Goal: Transaction & Acquisition: Purchase product/service

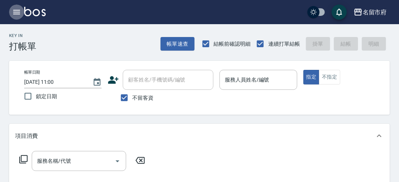
click at [19, 14] on icon "button" at bounding box center [16, 12] width 7 height 5
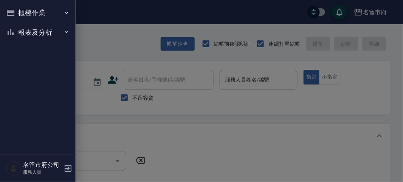
click at [39, 32] on button "報表及分析" at bounding box center [37, 33] width 69 height 20
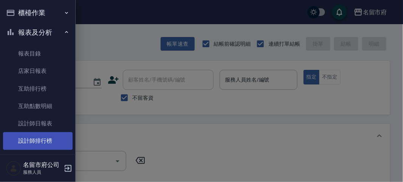
click at [48, 142] on link "設計師排行榜" at bounding box center [37, 140] width 69 height 17
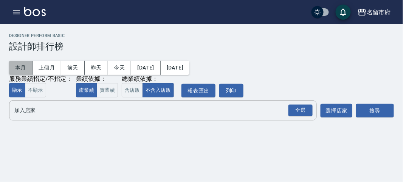
click at [22, 67] on button "本月" at bounding box center [20, 68] width 23 height 14
click at [292, 112] on div "全選" at bounding box center [300, 111] width 24 height 12
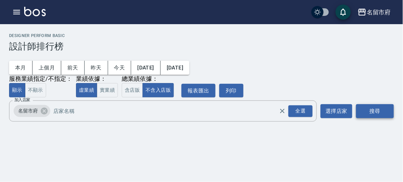
click at [382, 105] on button "搜尋" at bounding box center [375, 111] width 38 height 14
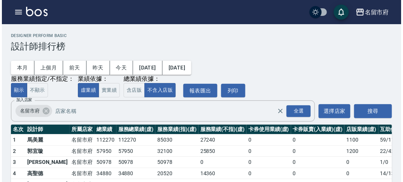
scroll to position [66, 0]
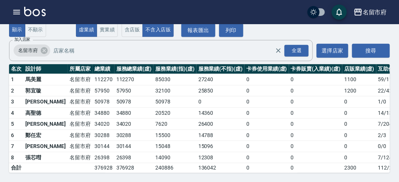
click at [93, 85] on td "57950" at bounding box center [104, 90] width 22 height 11
click at [18, 12] on icon "button" at bounding box center [16, 12] width 7 height 5
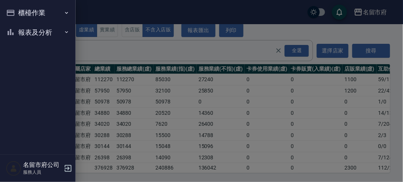
click at [18, 12] on button "櫃檯作業" at bounding box center [37, 13] width 69 height 20
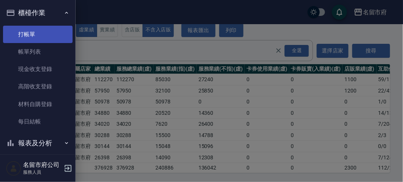
click at [39, 36] on link "打帳單" at bounding box center [37, 34] width 69 height 17
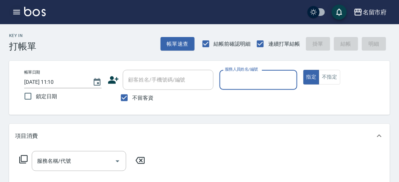
click at [14, 10] on icon "button" at bounding box center [16, 12] width 9 height 9
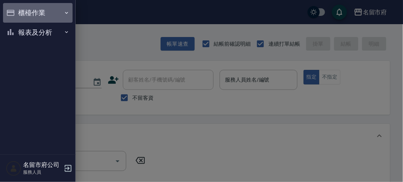
click at [27, 11] on button "櫃檯作業" at bounding box center [37, 13] width 69 height 20
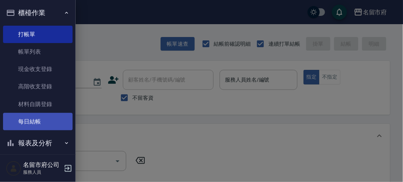
click at [54, 129] on link "每日結帳" at bounding box center [37, 121] width 69 height 17
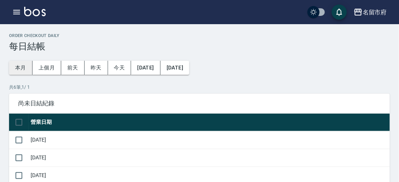
click at [23, 67] on button "本月" at bounding box center [20, 68] width 23 height 14
click at [18, 121] on input "checkbox" at bounding box center [19, 122] width 16 height 16
checkbox input "false"
checkbox input "true"
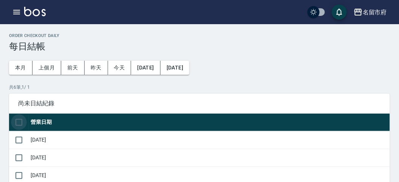
checkbox input "true"
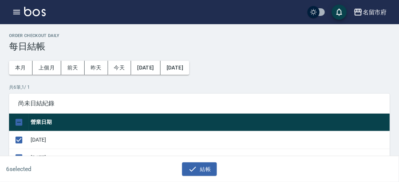
scroll to position [126, 0]
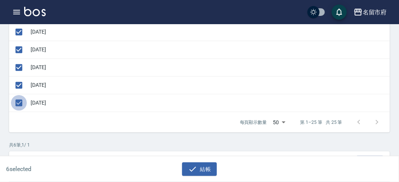
click at [21, 100] on input "checkbox" at bounding box center [19, 103] width 16 height 16
checkbox input "false"
click at [199, 166] on button "結帳" at bounding box center [199, 169] width 35 height 14
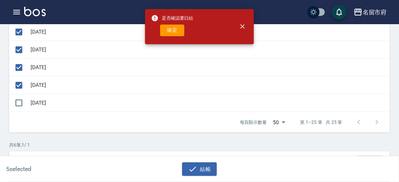
click at [179, 29] on button "確定" at bounding box center [172, 31] width 24 height 12
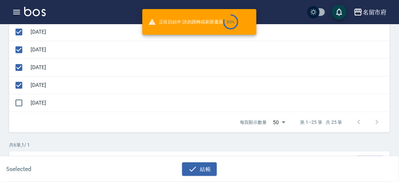
checkbox input "false"
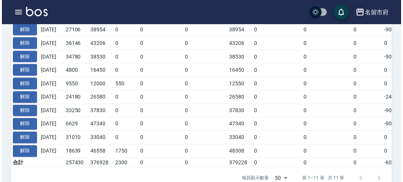
scroll to position [126, 0]
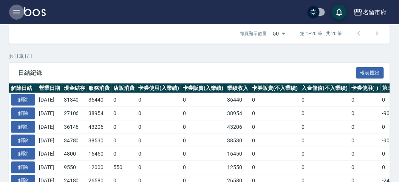
click at [18, 11] on icon "button" at bounding box center [16, 12] width 9 height 9
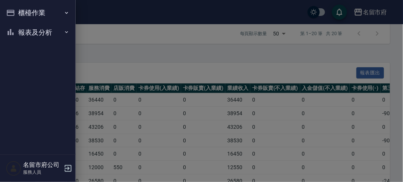
click at [29, 12] on button "櫃檯作業" at bounding box center [37, 13] width 69 height 20
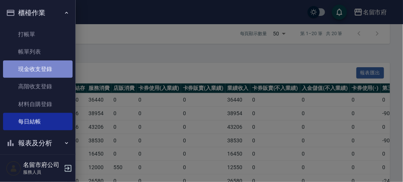
click at [44, 72] on link "現金收支登錄" at bounding box center [37, 68] width 69 height 17
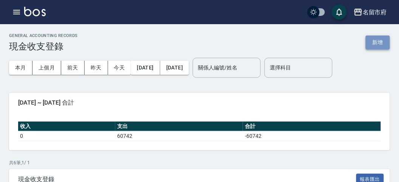
click at [369, 45] on button "新增" at bounding box center [378, 42] width 24 height 14
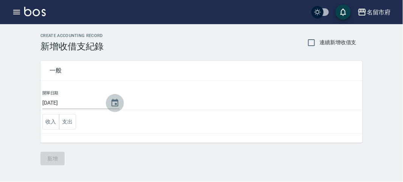
click at [116, 100] on icon "Choose date, selected date is 2025-10-12" at bounding box center [114, 103] width 7 height 8
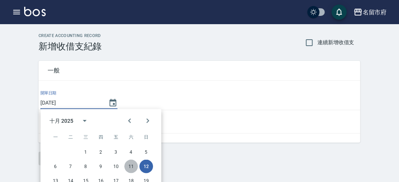
click at [133, 163] on button "11" at bounding box center [131, 167] width 14 height 14
type input "[DATE]"
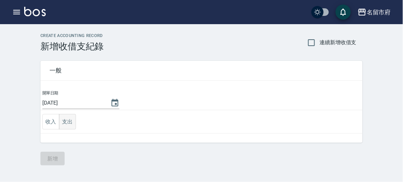
click at [65, 123] on button "支出" at bounding box center [67, 121] width 17 height 15
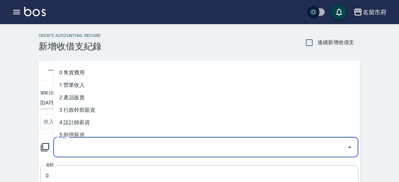
click at [80, 150] on input "科目" at bounding box center [200, 147] width 287 height 13
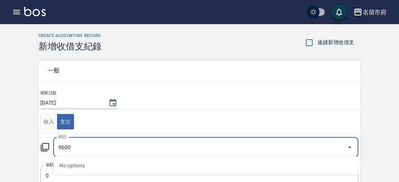
type input "9600"
click at [142, 114] on td "收入 支出" at bounding box center [200, 121] width 322 height 23
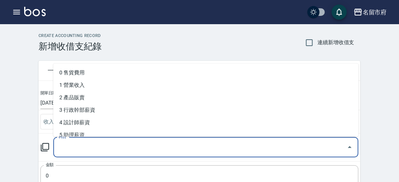
click at [83, 151] on input "科目" at bounding box center [200, 147] width 287 height 13
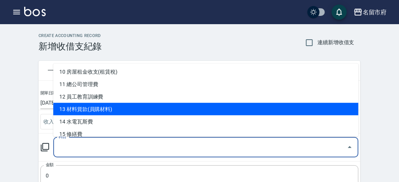
click at [108, 109] on li "13 材料貨款(員購材料)" at bounding box center [205, 109] width 305 height 12
type input "13 材料貨款(員購材料)"
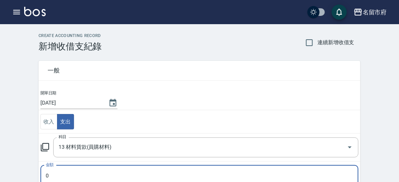
scroll to position [2, 0]
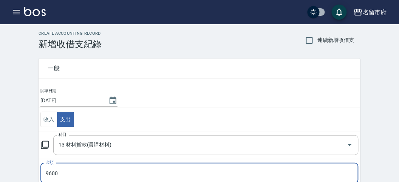
type input "9600"
click at [6, 90] on div "CREATE ACCOUNTING RECORD 新增收借支紀錄 連續新增收借支 一般 開單日期 [DATE] 收入 支出 科目 13 材料貨款(員購材料) …" at bounding box center [199, 176] width 399 height 309
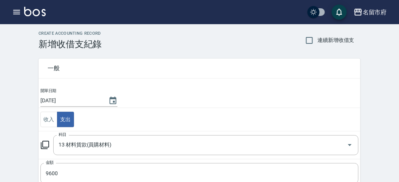
scroll to position [149, 0]
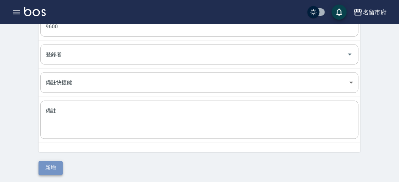
click at [58, 163] on button "新增" at bounding box center [51, 168] width 24 height 14
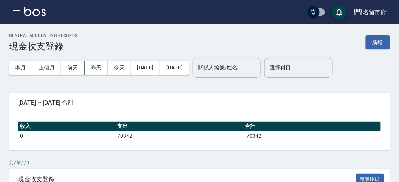
click at [17, 11] on icon "button" at bounding box center [16, 12] width 9 height 9
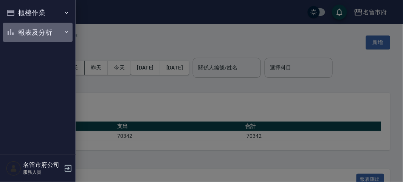
click at [37, 31] on button "報表及分析" at bounding box center [37, 33] width 69 height 20
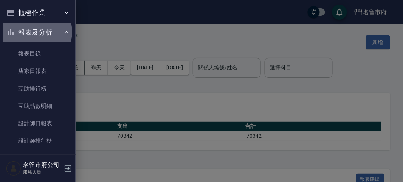
click at [37, 32] on button "報表及分析" at bounding box center [37, 33] width 69 height 20
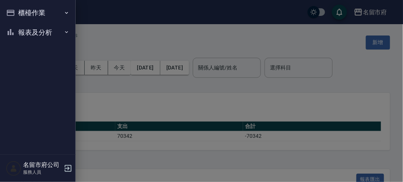
click at [32, 12] on button "櫃檯作業" at bounding box center [37, 13] width 69 height 20
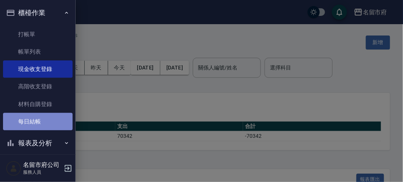
click at [47, 116] on link "每日結帳" at bounding box center [37, 121] width 69 height 17
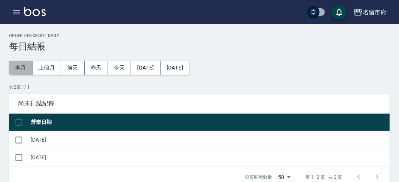
click at [16, 65] on button "本月" at bounding box center [20, 68] width 23 height 14
click at [19, 139] on input "checkbox" at bounding box center [19, 140] width 16 height 16
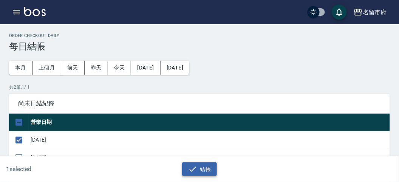
click at [197, 167] on button "結帳" at bounding box center [199, 169] width 35 height 14
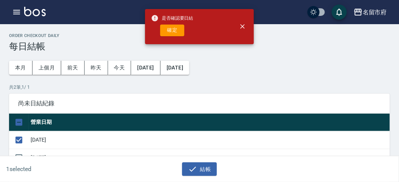
click at [172, 30] on button "確定" at bounding box center [172, 31] width 24 height 12
checkbox input "false"
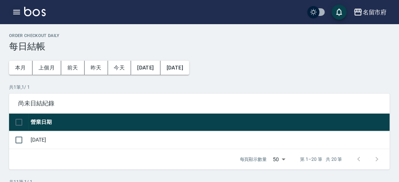
click at [15, 12] on icon "button" at bounding box center [16, 12] width 7 height 5
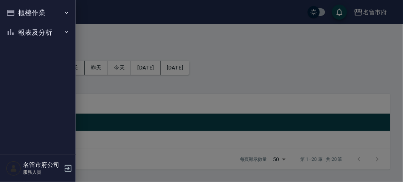
drag, startPoint x: 174, startPoint y: 40, endPoint x: 170, endPoint y: 42, distance: 4.6
click at [173, 40] on div at bounding box center [201, 91] width 403 height 182
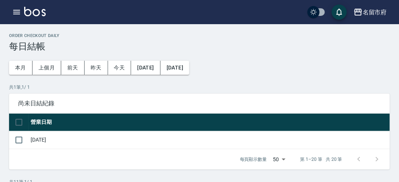
drag, startPoint x: 252, startPoint y: 70, endPoint x: 252, endPoint y: 62, distance: 7.6
click at [16, 13] on icon "button" at bounding box center [16, 12] width 9 height 9
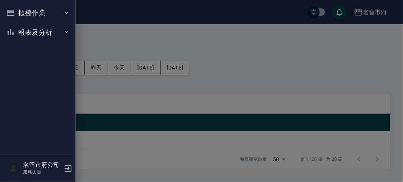
click at [29, 12] on button "櫃檯作業" at bounding box center [37, 13] width 69 height 20
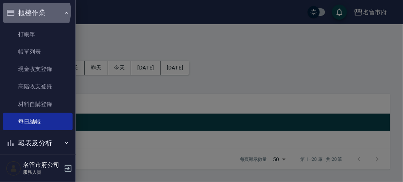
click at [33, 12] on button "櫃檯作業" at bounding box center [37, 13] width 69 height 20
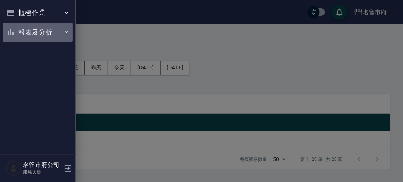
click at [40, 33] on button "報表及分析" at bounding box center [37, 33] width 69 height 20
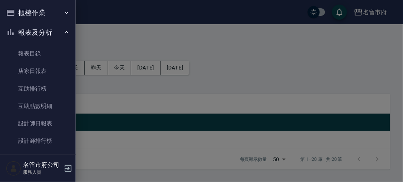
click at [38, 33] on button "報表及分析" at bounding box center [37, 33] width 69 height 20
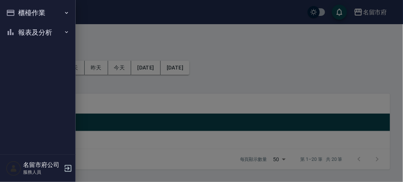
click at [28, 12] on button "櫃檯作業" at bounding box center [37, 13] width 69 height 20
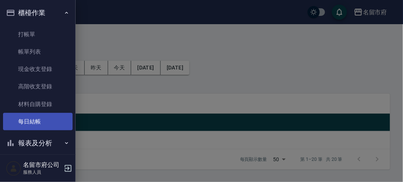
click at [51, 126] on link "每日結帳" at bounding box center [37, 121] width 69 height 17
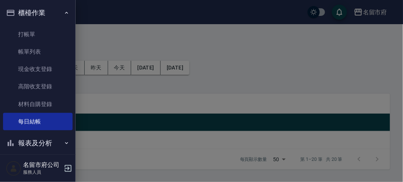
click at [105, 99] on div at bounding box center [201, 91] width 403 height 182
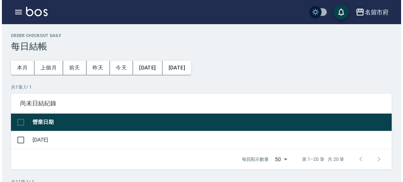
scroll to position [229, 0]
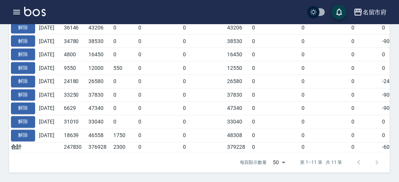
click at [14, 11] on icon "button" at bounding box center [16, 12] width 9 height 9
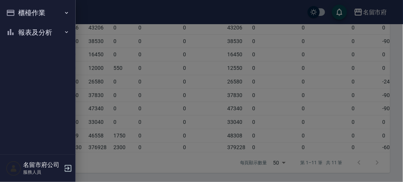
click at [14, 11] on icon "button" at bounding box center [10, 12] width 9 height 9
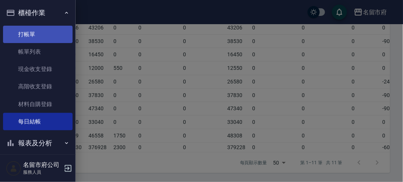
click at [42, 34] on link "打帳單" at bounding box center [37, 34] width 69 height 17
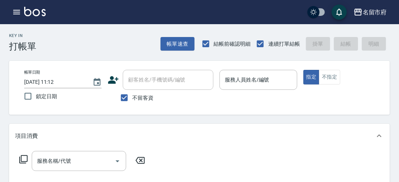
click at [140, 34] on div "Key In 打帳單 帳單速查 結帳前確認明細 連續打單結帳 掛單 結帳 明細" at bounding box center [195, 38] width 390 height 28
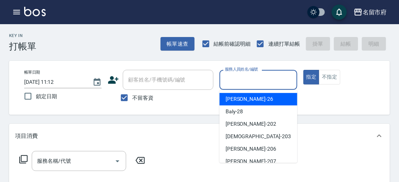
drag, startPoint x: 268, startPoint y: 78, endPoint x: 273, endPoint y: 73, distance: 7.0
click at [270, 78] on input "服務人員姓名/編號" at bounding box center [258, 79] width 71 height 13
click at [240, 101] on span "Gina -26" at bounding box center [249, 99] width 48 height 8
type input "Gina-26"
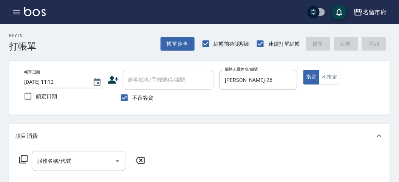
click at [19, 163] on div "服務名稱/代號 服務名稱/代號" at bounding box center [82, 161] width 134 height 20
click at [19, 165] on div "服務名稱/代號 服務名稱/代號" at bounding box center [82, 161] width 134 height 20
click at [31, 157] on div "服務名稱/代號 服務名稱/代號" at bounding box center [82, 161] width 134 height 20
click at [23, 160] on icon at bounding box center [23, 159] width 9 height 9
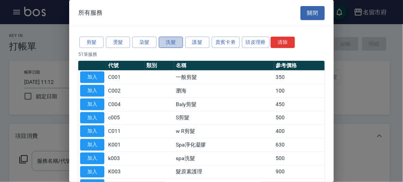
click at [173, 43] on button "洗髮" at bounding box center [171, 43] width 24 height 12
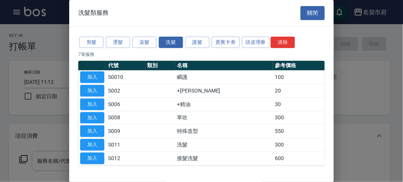
click at [83, 143] on button "加入" at bounding box center [92, 145] width 24 height 12
type input "洗髮(S011)"
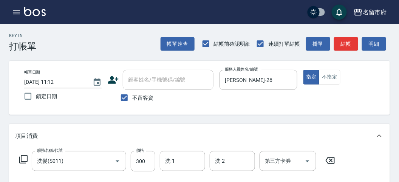
click at [24, 157] on icon at bounding box center [23, 159] width 9 height 9
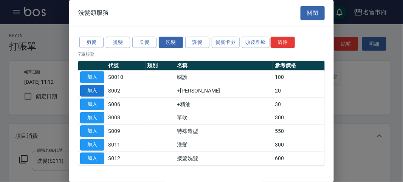
click at [82, 89] on button "加入" at bounding box center [92, 91] width 24 height 12
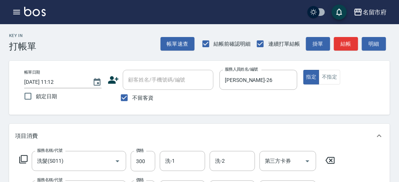
click at [30, 159] on div "服務名稱/代號 洗髮(S011) 服務名稱/代號 價格 300 價格 洗-1 洗-1 洗-2 洗-2 第三方卡券 第三方卡券" at bounding box center [177, 161] width 324 height 20
click at [22, 156] on icon at bounding box center [23, 159] width 8 height 8
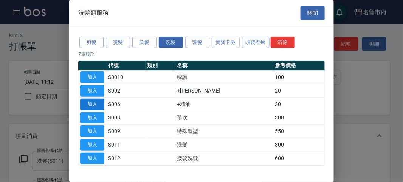
click at [101, 103] on button "加入" at bounding box center [92, 105] width 24 height 12
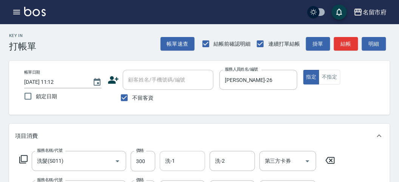
click at [186, 164] on input "洗-1" at bounding box center [182, 160] width 39 height 13
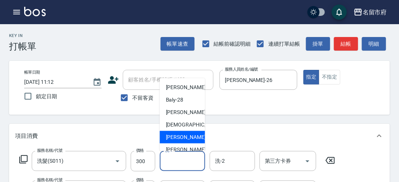
scroll to position [82, 0]
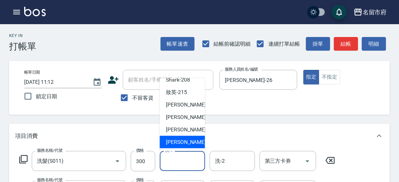
click at [191, 140] on span "吳文秀 -222" at bounding box center [191, 142] width 51 height 8
type input "吳文秀-222"
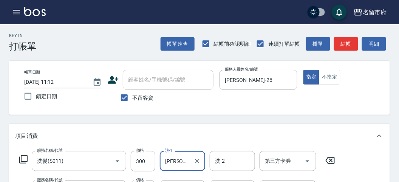
scroll to position [42, 0]
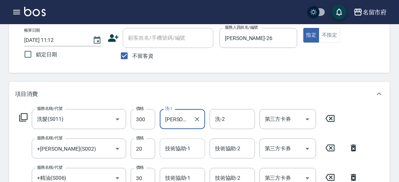
click at [173, 143] on input "技術協助-1" at bounding box center [182, 148] width 39 height 13
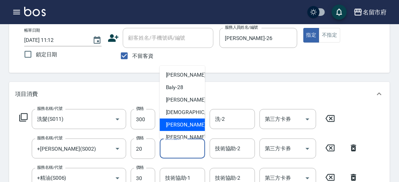
scroll to position [82, 0]
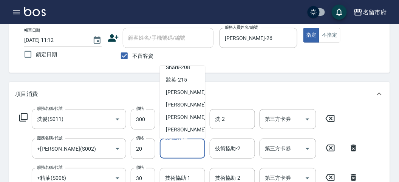
click at [176, 130] on span "吳文秀 -222" at bounding box center [191, 130] width 51 height 8
type input "吳文秀-222"
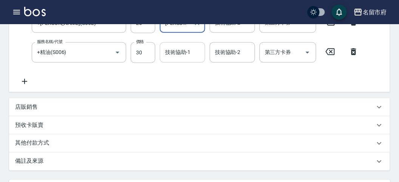
scroll to position [84, 0]
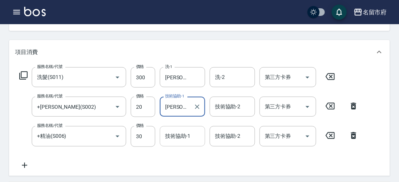
click at [180, 140] on input "技術協助-1" at bounding box center [182, 136] width 39 height 13
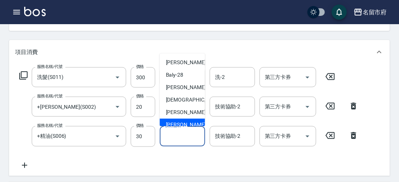
scroll to position [82, 0]
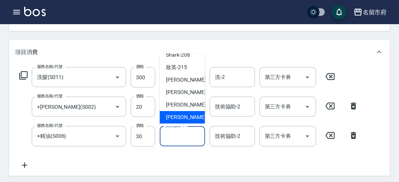
click at [180, 122] on div "吳文秀 -222" at bounding box center [182, 117] width 45 height 12
type input "吳文秀-222"
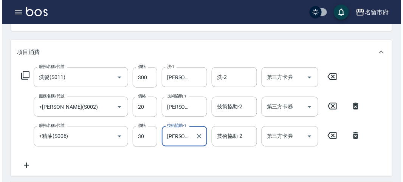
scroll to position [251, 0]
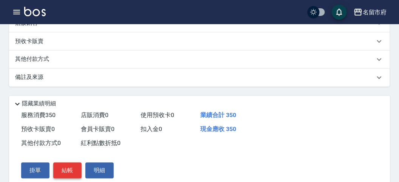
click at [57, 174] on button "結帳" at bounding box center [67, 171] width 28 height 16
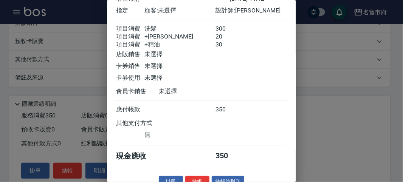
scroll to position [59, 0]
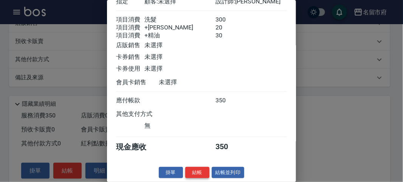
click at [195, 169] on button "結帳" at bounding box center [197, 173] width 24 height 12
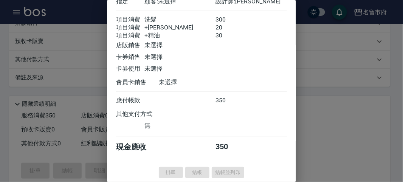
type input "2025/10/12 11:21"
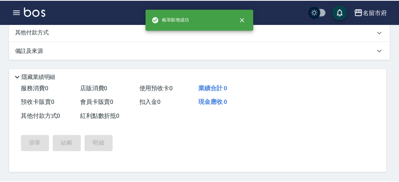
scroll to position [0, 0]
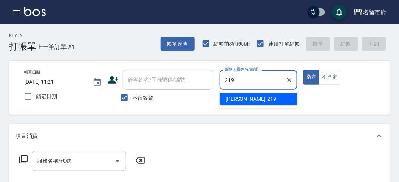
type input "Sammy-219"
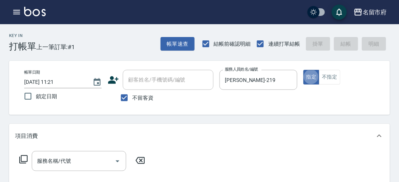
type button "true"
click at [24, 159] on icon at bounding box center [23, 159] width 9 height 9
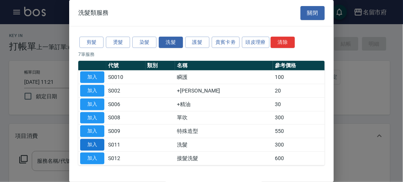
click at [96, 141] on button "加入" at bounding box center [92, 145] width 24 height 12
type input "洗髮(S011)"
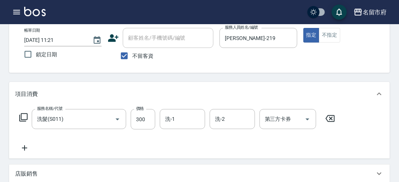
scroll to position [168, 0]
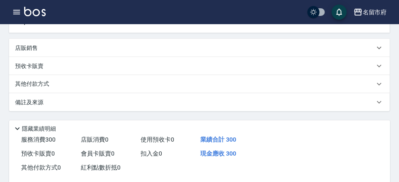
type input "2025/10/12 11:24"
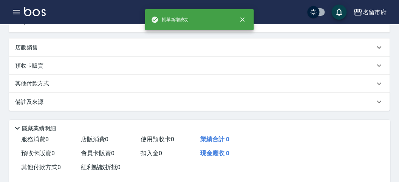
scroll to position [0, 0]
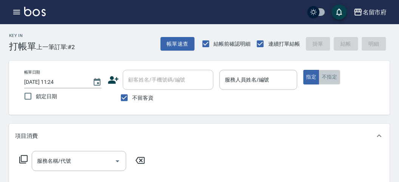
click at [330, 76] on button "不指定" at bounding box center [329, 77] width 21 height 15
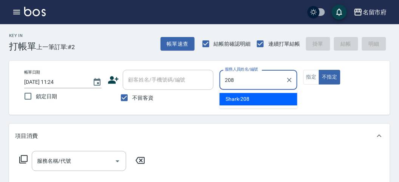
click at [241, 99] on span "Shark -208" at bounding box center [237, 99] width 24 height 8
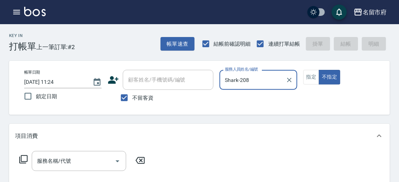
type input "Shark-208"
click at [24, 160] on icon at bounding box center [23, 159] width 9 height 9
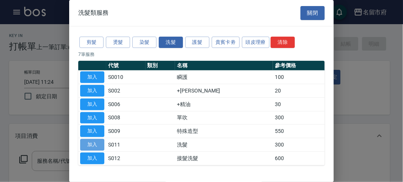
click at [96, 145] on button "加入" at bounding box center [92, 145] width 24 height 12
type input "洗髮(S011)"
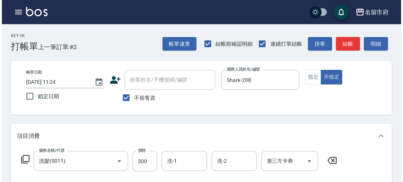
scroll to position [221, 0]
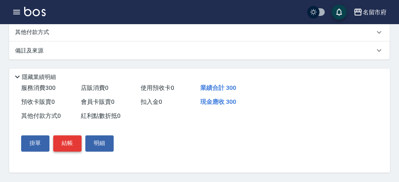
click at [63, 144] on button "結帳" at bounding box center [67, 144] width 28 height 16
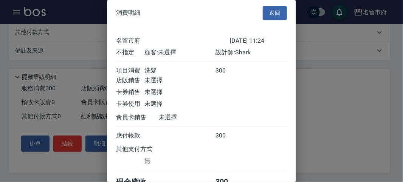
scroll to position [42, 0]
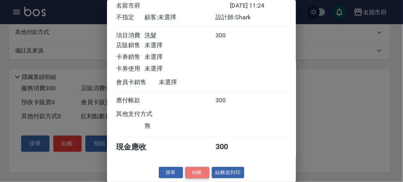
click at [192, 174] on button "結帳" at bounding box center [197, 173] width 24 height 12
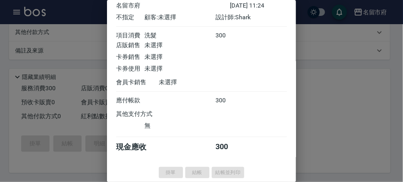
type input "2025/10/12 11:26"
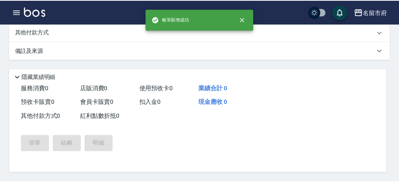
scroll to position [0, 0]
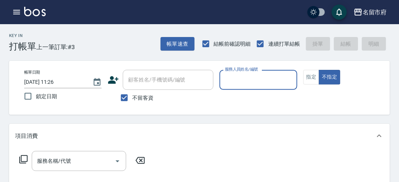
click at [276, 82] on input "服務人員姓名/編號" at bounding box center [258, 79] width 71 height 13
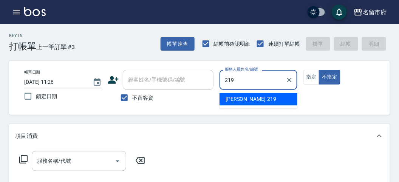
type input "Sammy-219"
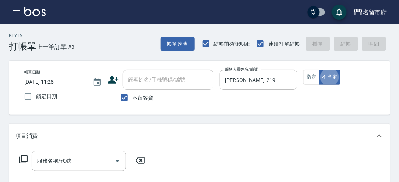
type button "false"
click at [23, 157] on icon at bounding box center [23, 159] width 9 height 9
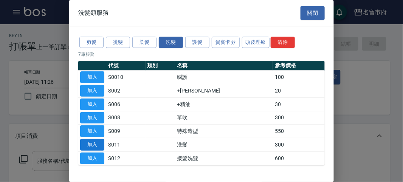
click at [84, 142] on button "加入" at bounding box center [92, 145] width 24 height 12
type input "洗髮(S011)"
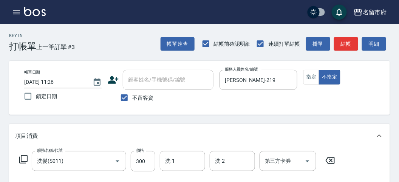
click at [14, 163] on div "服務名稱/代號 洗髮(S011) 服務名稱/代號 價格 300 價格 洗-1 洗-1 洗-2 洗-2 第三方卡券 第三方卡券" at bounding box center [199, 174] width 381 height 52
click at [23, 159] on icon at bounding box center [23, 159] width 9 height 9
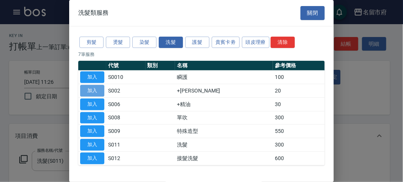
click at [99, 91] on button "加入" at bounding box center [92, 91] width 24 height 12
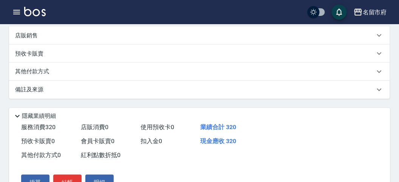
scroll to position [250, 0]
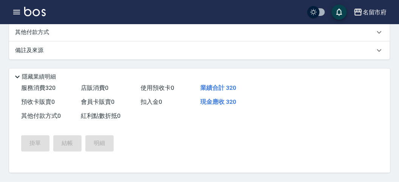
type input "2025/10/12 12:05"
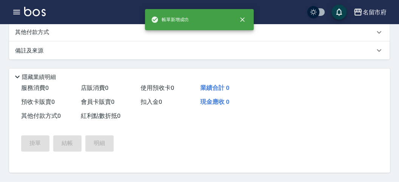
scroll to position [0, 0]
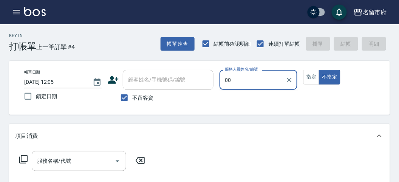
type input "0"
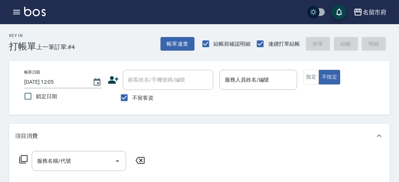
click at [86, 42] on div "Key In 打帳單 上一筆訂單:#4 帳單速查 結帳前確認明細 連續打單結帳 掛單 結帳 明細" at bounding box center [195, 38] width 390 height 28
click at [17, 14] on icon "button" at bounding box center [16, 12] width 9 height 9
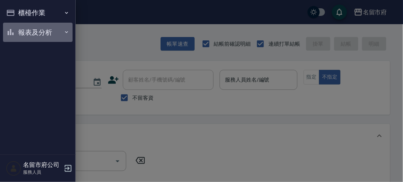
click at [21, 35] on button "報表及分析" at bounding box center [37, 33] width 69 height 20
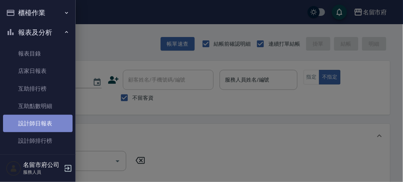
click at [38, 126] on link "設計師日報表" at bounding box center [37, 123] width 69 height 17
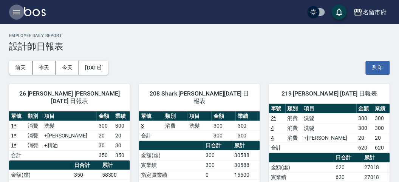
click at [14, 12] on icon "button" at bounding box center [16, 12] width 7 height 5
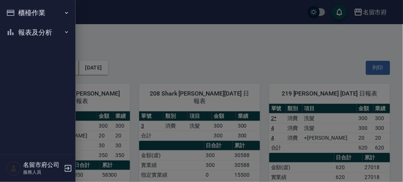
click at [14, 12] on button "櫃檯作業" at bounding box center [37, 13] width 69 height 20
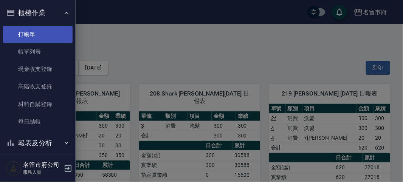
click at [27, 36] on link "打帳單" at bounding box center [37, 34] width 69 height 17
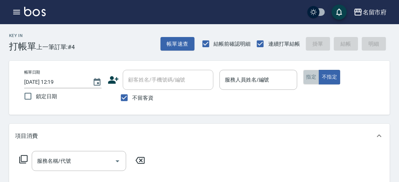
click at [313, 77] on button "指定" at bounding box center [311, 77] width 16 height 15
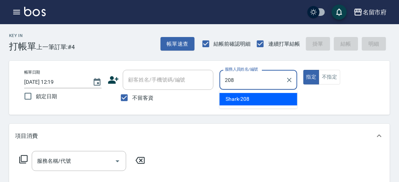
click at [261, 96] on div "Shark -208" at bounding box center [258, 99] width 78 height 12
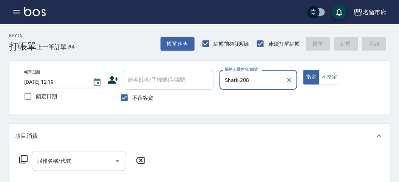
type input "Shark-208"
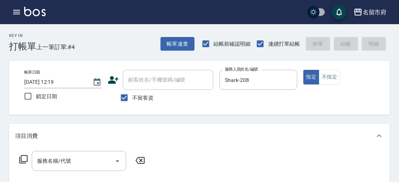
click at [25, 157] on icon at bounding box center [23, 159] width 9 height 9
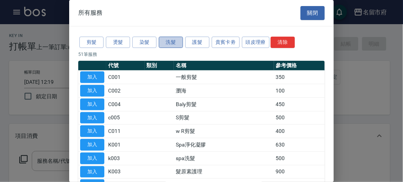
click at [171, 40] on button "洗髮" at bounding box center [171, 43] width 24 height 12
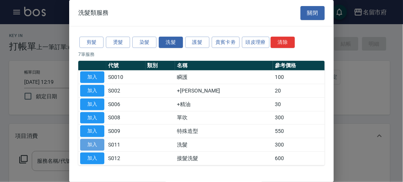
click at [98, 141] on button "加入" at bounding box center [92, 145] width 24 height 12
type input "洗髮(S011)"
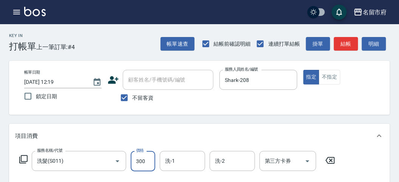
click at [150, 163] on input "300" at bounding box center [143, 161] width 25 height 20
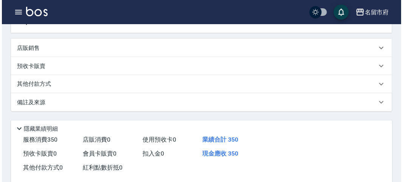
scroll to position [221, 0]
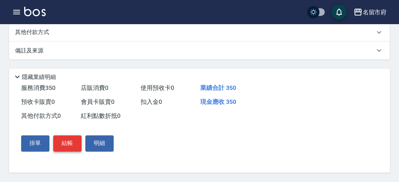
type input "350"
click at [63, 142] on button "結帳" at bounding box center [67, 144] width 28 height 16
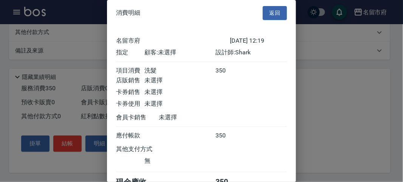
scroll to position [42, 0]
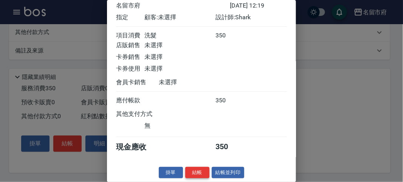
click at [195, 171] on button "結帳" at bounding box center [197, 173] width 24 height 12
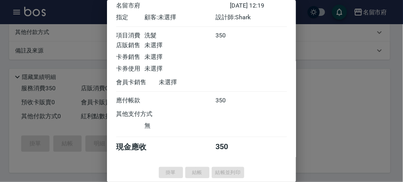
type input "2025/10/12 12:20"
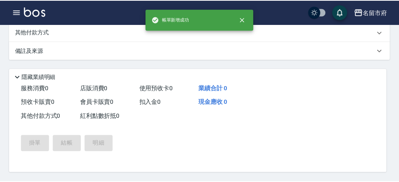
scroll to position [0, 0]
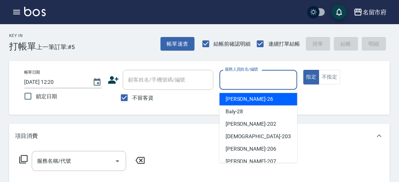
click at [256, 79] on input "服務人員姓名/編號" at bounding box center [258, 79] width 71 height 13
click at [267, 101] on div "Gina -26" at bounding box center [258, 99] width 78 height 12
type input "Gina-26"
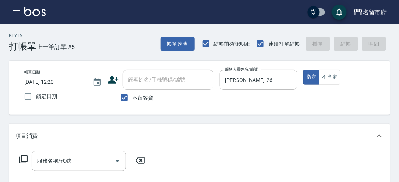
click at [25, 159] on icon at bounding box center [23, 159] width 9 height 9
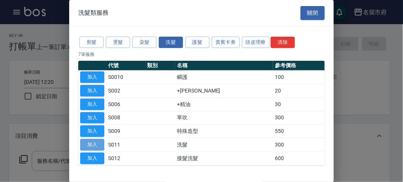
click at [88, 143] on button "加入" at bounding box center [92, 145] width 24 height 12
type input "洗髮(S011)"
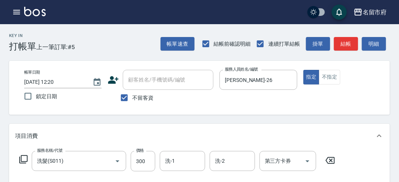
click at [25, 159] on icon at bounding box center [23, 159] width 9 height 9
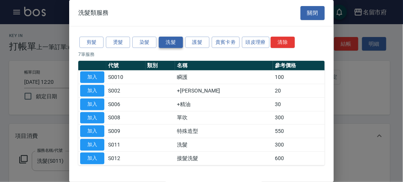
click at [170, 43] on button "洗髮" at bounding box center [171, 43] width 24 height 12
click at [92, 91] on button "加入" at bounding box center [92, 91] width 24 height 12
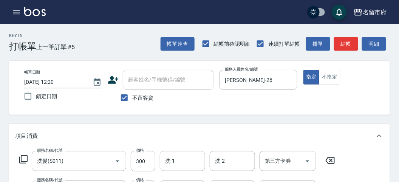
click at [26, 157] on icon at bounding box center [23, 159] width 9 height 9
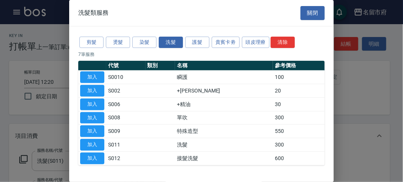
click at [94, 100] on button "加入" at bounding box center [92, 105] width 24 height 12
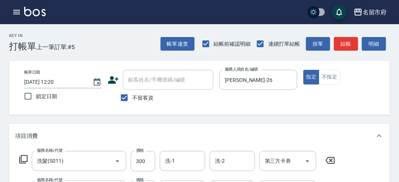
scroll to position [42, 0]
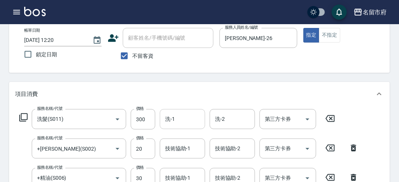
click at [168, 123] on input "洗-1" at bounding box center [182, 119] width 39 height 13
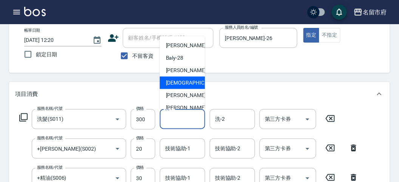
scroll to position [82, 0]
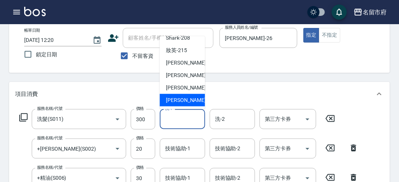
click at [191, 103] on span "吳文秀 -222" at bounding box center [191, 100] width 51 height 8
type input "吳文秀-222"
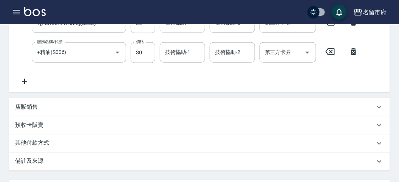
scroll to position [126, 0]
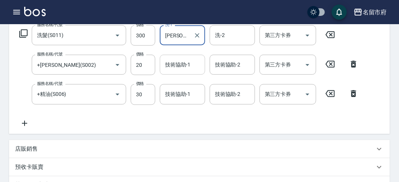
click at [180, 65] on input "技術協助-1" at bounding box center [182, 64] width 39 height 13
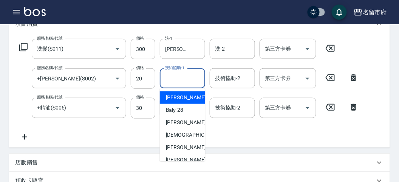
scroll to position [82, 0]
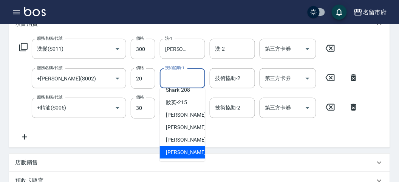
click at [191, 150] on span "吳文秀 -222" at bounding box center [191, 152] width 51 height 8
type input "吳文秀-222"
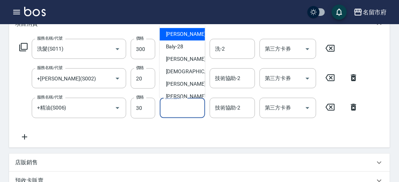
click at [183, 107] on input "技術協助-1" at bounding box center [182, 107] width 39 height 13
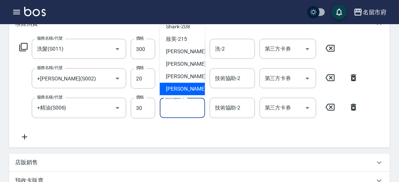
click at [184, 87] on span "吳文秀 -222" at bounding box center [191, 89] width 51 height 8
type input "吳文秀-222"
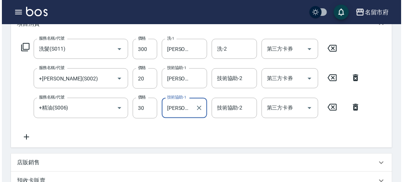
scroll to position [280, 0]
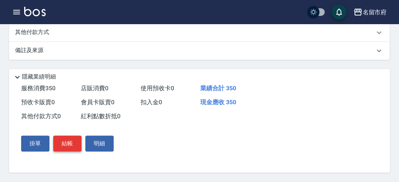
click at [70, 145] on button "結帳" at bounding box center [67, 144] width 28 height 16
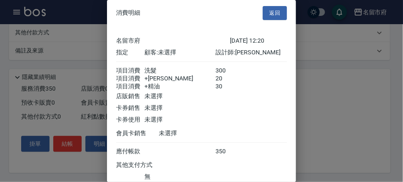
scroll to position [59, 0]
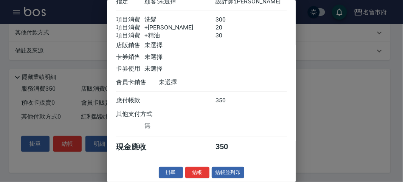
click at [196, 172] on button "結帳" at bounding box center [197, 173] width 24 height 12
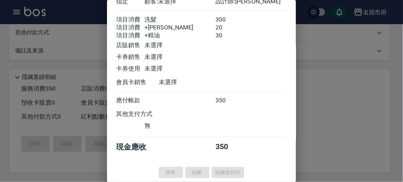
type input "2025/10/12 12:33"
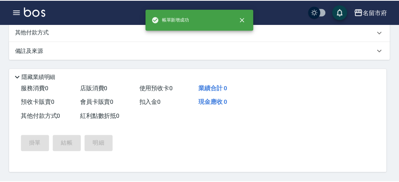
scroll to position [0, 0]
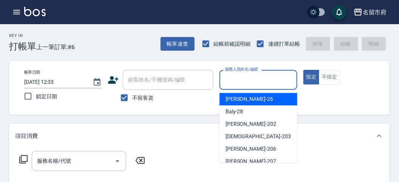
click at [262, 76] on input "服務人員姓名/編號" at bounding box center [258, 79] width 71 height 13
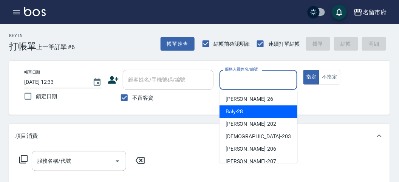
click at [248, 110] on div "Baly -28" at bounding box center [258, 111] width 78 height 12
type input "Baly-28"
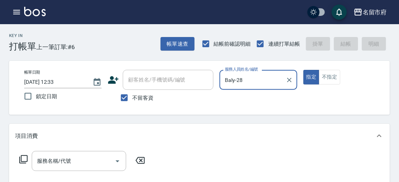
click at [23, 160] on icon at bounding box center [23, 159] width 9 height 9
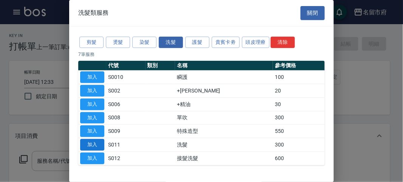
click at [97, 143] on button "加入" at bounding box center [92, 145] width 24 height 12
type input "洗髮(S011)"
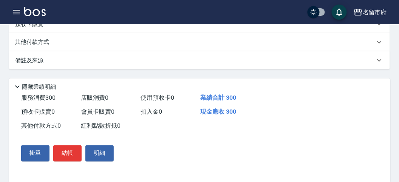
scroll to position [126, 0]
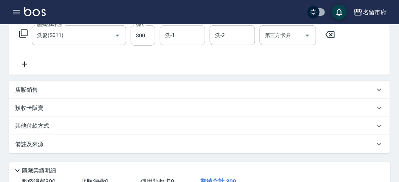
click at [181, 43] on div "洗-1" at bounding box center [182, 35] width 45 height 20
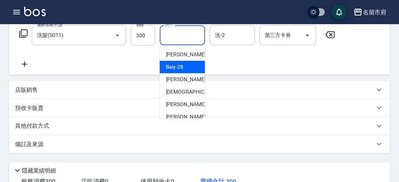
scroll to position [82, 0]
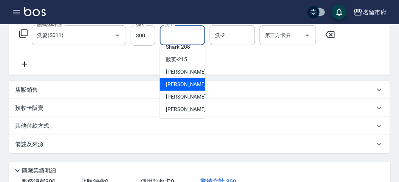
click at [191, 85] on span "Min Min -218" at bounding box center [191, 84] width 51 height 8
type input "Min Min-218"
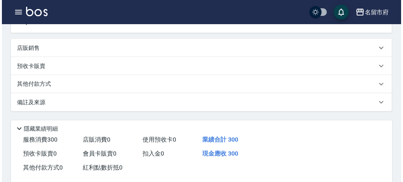
scroll to position [221, 0]
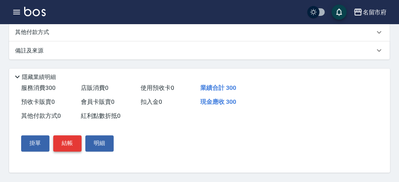
click at [62, 139] on button "結帳" at bounding box center [67, 144] width 28 height 16
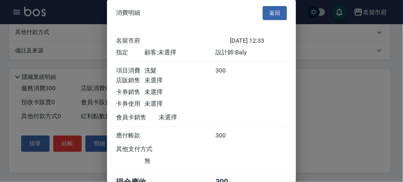
scroll to position [42, 0]
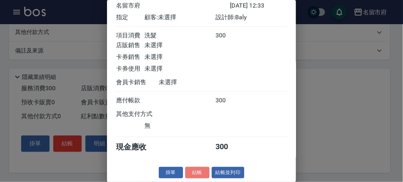
click at [200, 170] on button "結帳" at bounding box center [197, 173] width 24 height 12
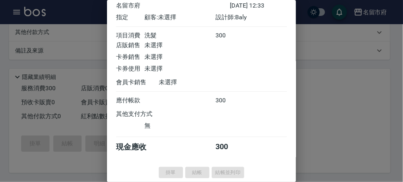
type input "2025/10/12 12:44"
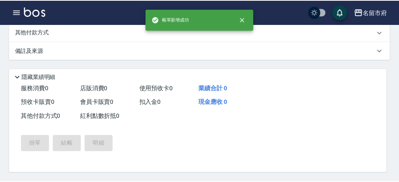
scroll to position [0, 0]
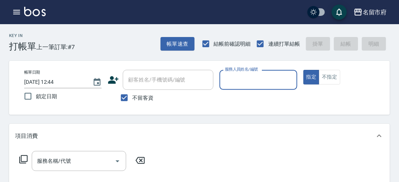
click at [244, 82] on input "服務人員姓名/編號" at bounding box center [258, 79] width 71 height 13
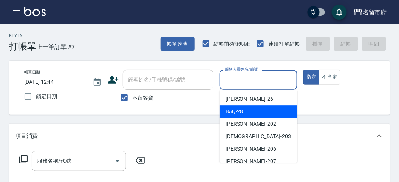
click at [264, 109] on div "Baly -28" at bounding box center [258, 111] width 78 height 12
type input "Baly-28"
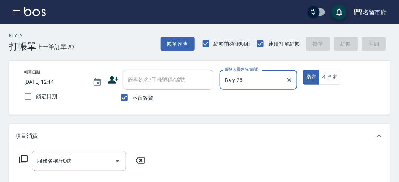
click at [24, 158] on icon at bounding box center [23, 159] width 9 height 9
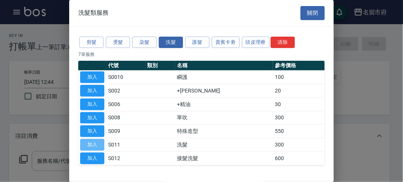
drag, startPoint x: 97, startPoint y: 142, endPoint x: 134, endPoint y: 172, distance: 47.7
click at [99, 140] on button "加入" at bounding box center [92, 145] width 24 height 12
type input "洗髮(S011)"
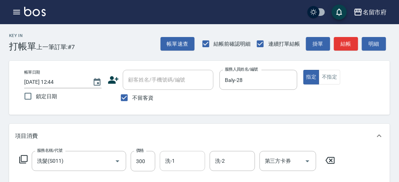
click at [182, 163] on input "洗-1" at bounding box center [182, 160] width 39 height 13
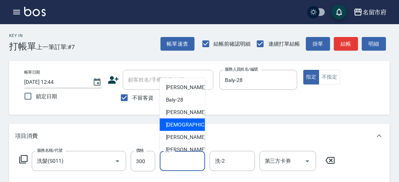
scroll to position [82, 0]
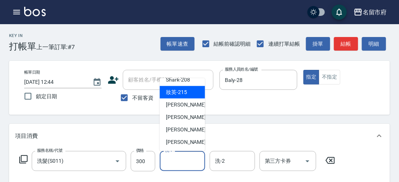
click at [26, 158] on icon at bounding box center [23, 159] width 9 height 9
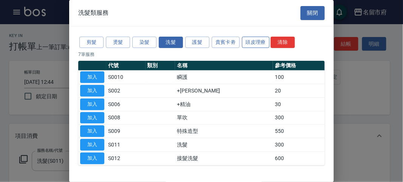
click at [254, 38] on button "頭皮理療" at bounding box center [256, 43] width 28 height 12
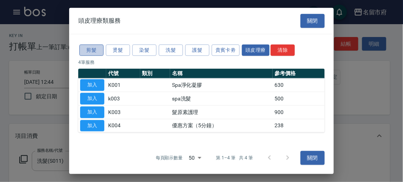
click at [96, 50] on button "剪髮" at bounding box center [91, 50] width 24 height 12
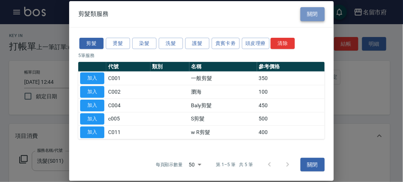
click at [305, 14] on button "關閉" at bounding box center [312, 14] width 24 height 14
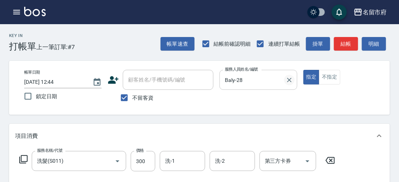
click at [288, 81] on icon "Clear" at bounding box center [289, 80] width 8 height 8
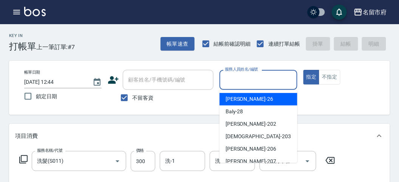
click at [264, 83] on input "服務人員姓名/編號" at bounding box center [258, 79] width 71 height 13
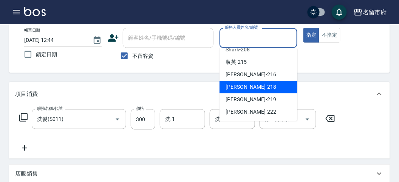
scroll to position [40, 0]
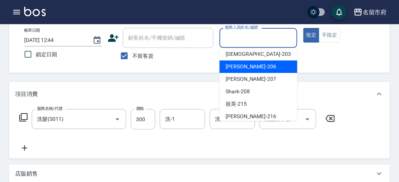
click at [245, 65] on span "Wendy -206" at bounding box center [250, 67] width 51 height 8
type input "Wendy-206"
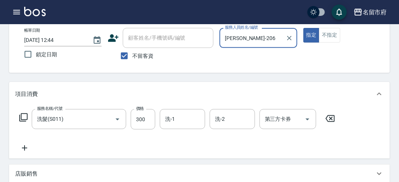
click at [22, 114] on icon at bounding box center [23, 117] width 9 height 9
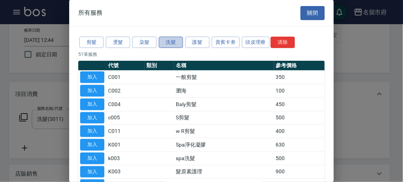
click at [164, 42] on button "洗髮" at bounding box center [171, 43] width 24 height 12
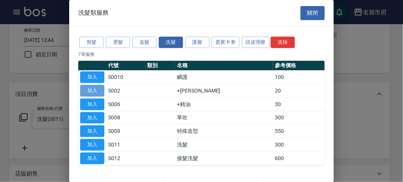
click at [100, 91] on button "加入" at bounding box center [92, 91] width 24 height 12
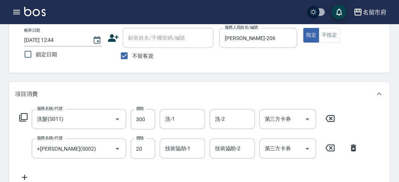
click at [28, 115] on icon at bounding box center [23, 117] width 9 height 9
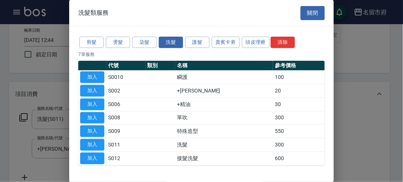
drag, startPoint x: 93, startPoint y: 101, endPoint x: 99, endPoint y: 101, distance: 5.7
click at [94, 101] on button "加入" at bounding box center [92, 105] width 24 height 12
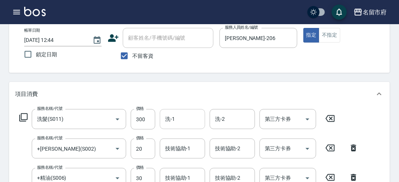
scroll to position [84, 0]
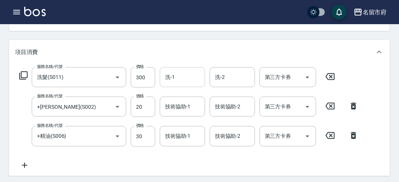
click at [185, 83] on input "洗-1" at bounding box center [182, 77] width 39 height 13
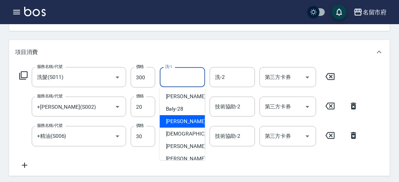
scroll to position [82, 0]
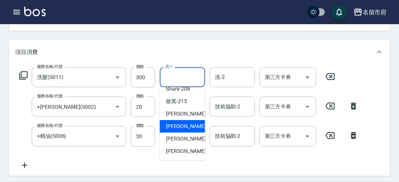
click at [190, 123] on span "Min Min -218" at bounding box center [191, 126] width 51 height 8
type input "Min Min-218"
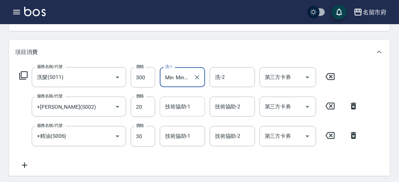
click at [174, 112] on input "技術協助-1" at bounding box center [182, 106] width 39 height 13
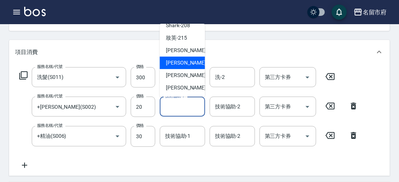
click at [180, 61] on span "Min Min -218" at bounding box center [191, 63] width 51 height 8
type input "Min Min-218"
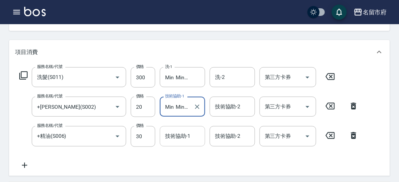
click at [178, 128] on div "技術協助-1" at bounding box center [182, 136] width 45 height 20
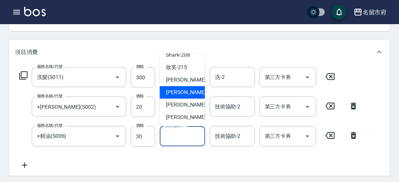
click at [184, 94] on span "Min Min -218" at bounding box center [191, 93] width 51 height 8
type input "Min Min-218"
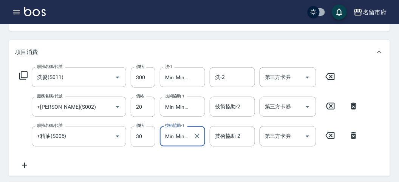
click at [24, 74] on icon at bounding box center [23, 75] width 9 height 9
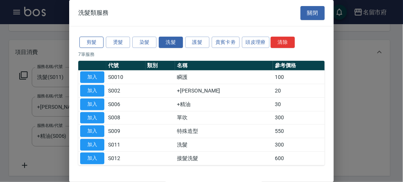
click at [99, 43] on button "剪髮" at bounding box center [91, 43] width 24 height 12
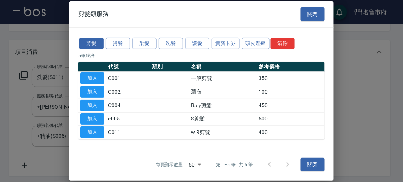
drag, startPoint x: 365, startPoint y: 77, endPoint x: 359, endPoint y: 69, distance: 9.7
click at [365, 77] on div at bounding box center [201, 91] width 403 height 182
click at [359, 66] on div at bounding box center [201, 91] width 403 height 182
drag, startPoint x: 303, startPoint y: 21, endPoint x: 309, endPoint y: 17, distance: 6.6
click at [304, 21] on button "關閉" at bounding box center [312, 14] width 24 height 14
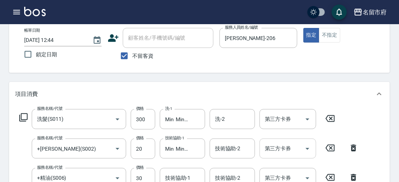
scroll to position [84, 0]
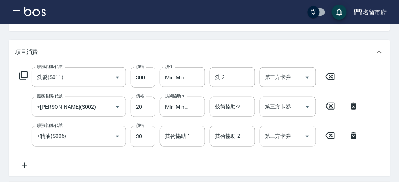
click at [287, 139] on div "第三方卡券 第三方卡券" at bounding box center [287, 136] width 57 height 20
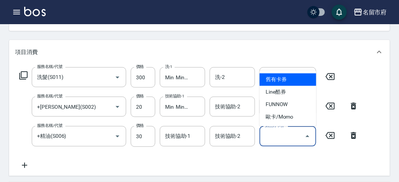
type input "舊有卡券"
type input "Min Min-218"
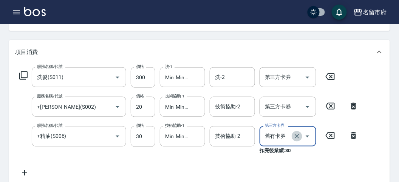
click at [295, 140] on button "Clear" at bounding box center [297, 136] width 11 height 11
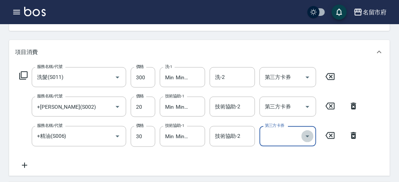
click at [309, 136] on icon "Open" at bounding box center [307, 136] width 9 height 9
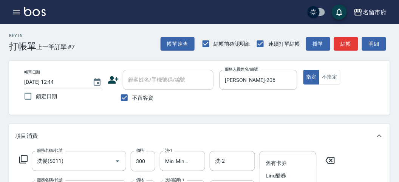
scroll to position [126, 0]
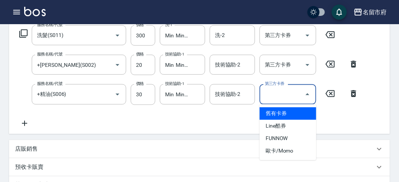
click at [374, 91] on div "服務名稱/代號 洗髮(S011) 服務名稱/代號 價格 300 價格 洗-1 Min Min-218 洗-1 洗-2 洗-2 第三方卡券 第三方卡券 服務名稱…" at bounding box center [199, 77] width 381 height 111
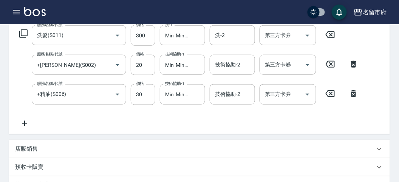
click at [24, 122] on icon at bounding box center [24, 123] width 5 height 5
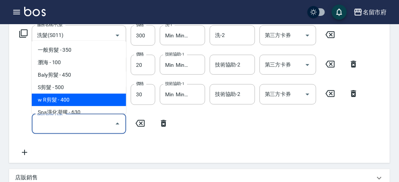
type input "w R剪髮(C011)"
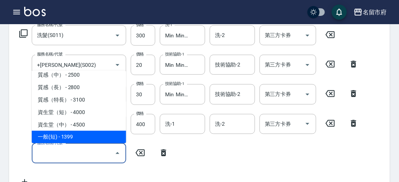
scroll to position [254, 0]
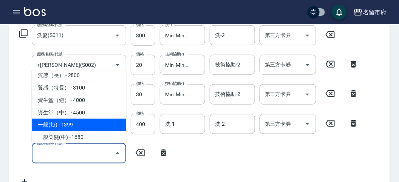
type input "一般(短)(R000)"
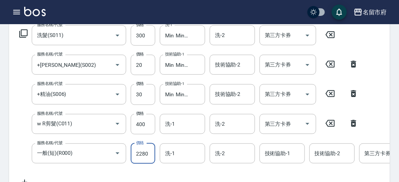
type input "2280"
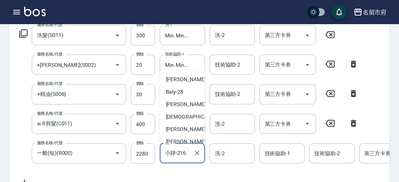
drag, startPoint x: 187, startPoint y: 156, endPoint x: 165, endPoint y: 159, distance: 22.1
click at [172, 159] on input "小靜-216" at bounding box center [176, 153] width 27 height 13
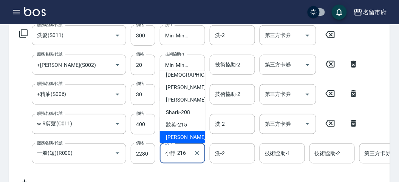
type input "小"
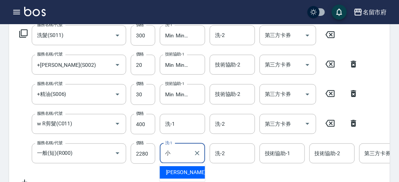
scroll to position [0, 0]
type input "妝英-215"
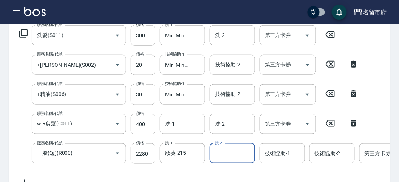
scroll to position [293, 0]
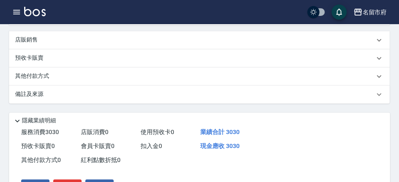
click at [111, 86] on div "其他付款方式" at bounding box center [199, 77] width 381 height 18
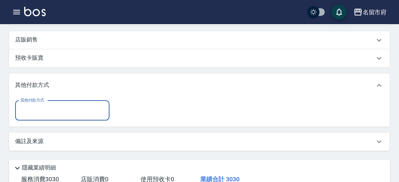
scroll to position [0, 0]
click at [88, 117] on input "其他付款方式" at bounding box center [63, 110] width 88 height 13
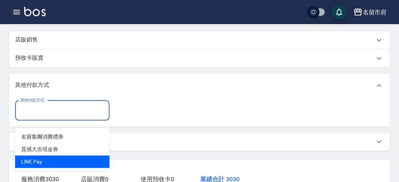
click at [65, 160] on span "LlNE Pay" at bounding box center [62, 162] width 94 height 12
type input "LlNE Pay"
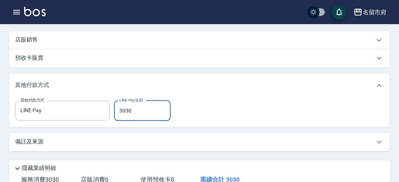
type input "3030"
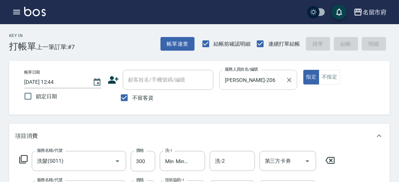
type input "2025/10/12 12:48"
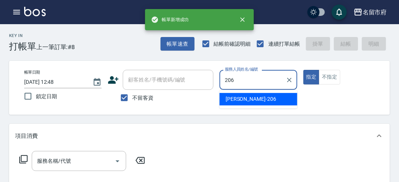
type input "206"
type button "true"
type input "Wendy-206"
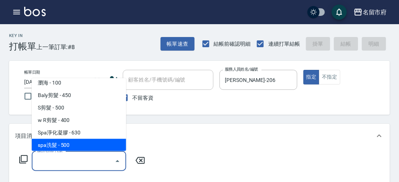
scroll to position [29, 0]
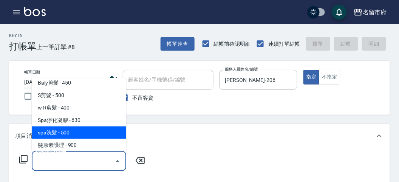
type input "spa洗髮(k003)"
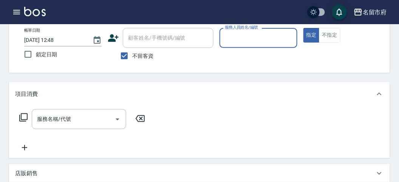
scroll to position [0, 0]
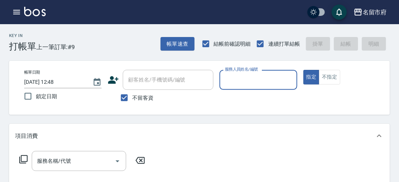
click at [259, 87] on div "服務人員姓名/編號" at bounding box center [257, 80] width 77 height 20
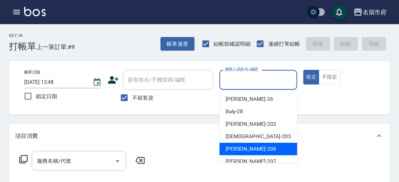
scroll to position [82, 0]
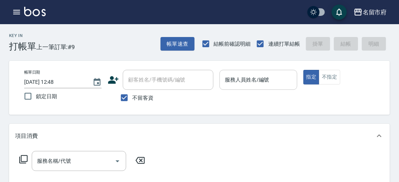
click at [235, 82] on input "服務人員姓名/編號" at bounding box center [258, 79] width 71 height 13
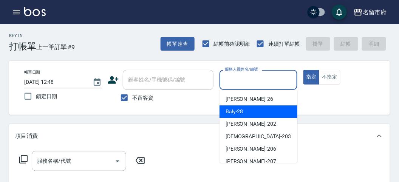
click at [227, 113] on span "Baly -28" at bounding box center [234, 112] width 18 height 8
type input "Baly-28"
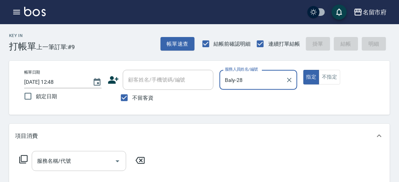
drag, startPoint x: 84, startPoint y: 160, endPoint x: 82, endPoint y: 155, distance: 5.1
click at [83, 157] on input "服務名稱/代號" at bounding box center [73, 160] width 76 height 13
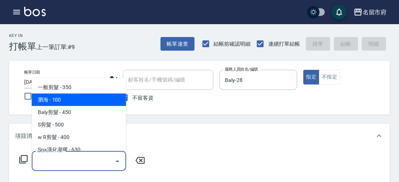
click at [72, 97] on span "瀏海 - 100" at bounding box center [79, 100] width 94 height 12
type input "瀏海(C002)"
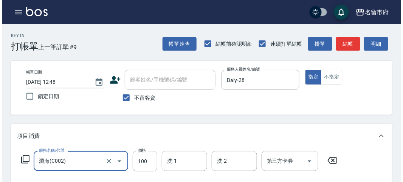
scroll to position [221, 0]
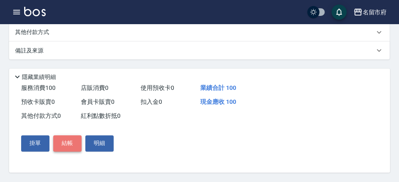
drag, startPoint x: 68, startPoint y: 148, endPoint x: 75, endPoint y: 139, distance: 11.3
click at [68, 147] on button "結帳" at bounding box center [67, 144] width 28 height 16
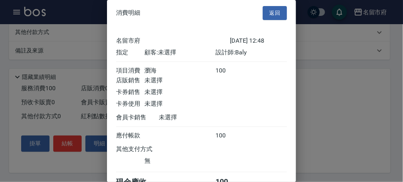
scroll to position [42, 0]
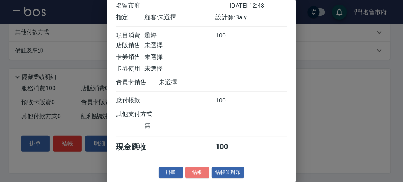
drag, startPoint x: 195, startPoint y: 169, endPoint x: 192, endPoint y: 148, distance: 21.0
click at [195, 167] on button "結帳" at bounding box center [197, 173] width 24 height 12
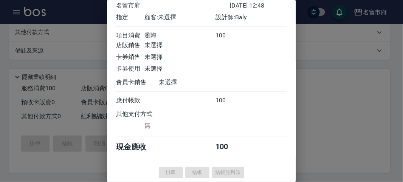
type input "2025/10/12 12:52"
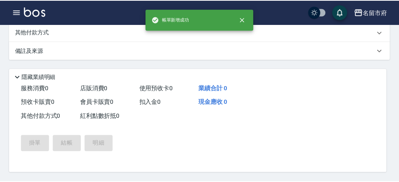
scroll to position [0, 0]
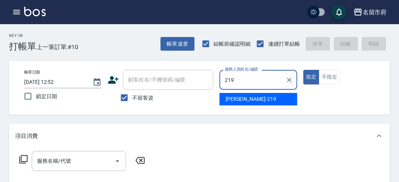
type input "Sammy-219"
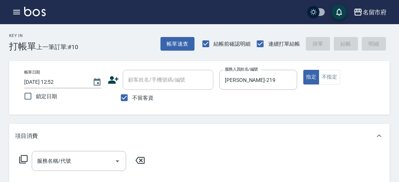
click at [22, 160] on icon at bounding box center [23, 159] width 9 height 9
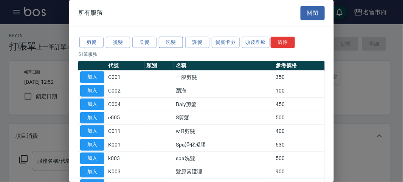
click at [168, 42] on button "洗髮" at bounding box center [171, 43] width 24 height 12
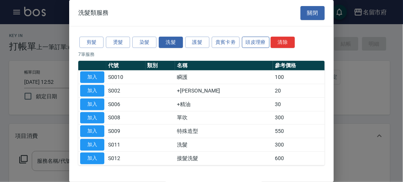
click at [259, 39] on button "頭皮理療" at bounding box center [256, 43] width 28 height 12
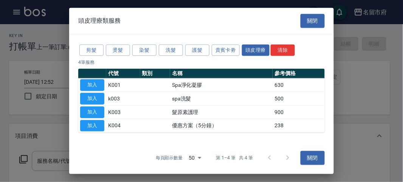
click at [97, 98] on button "加入" at bounding box center [92, 99] width 24 height 12
type input "spa洗髮(k003)"
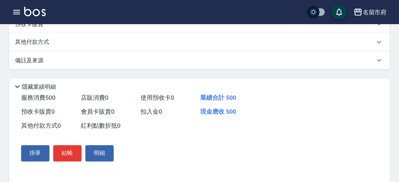
scroll to position [228, 0]
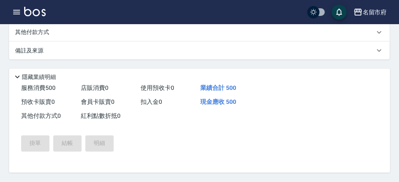
type input "2025/10/12 13:01"
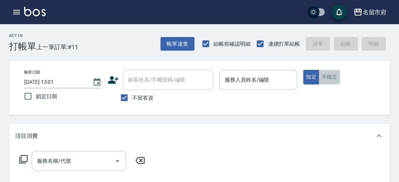
click at [327, 78] on button "不指定" at bounding box center [329, 77] width 21 height 15
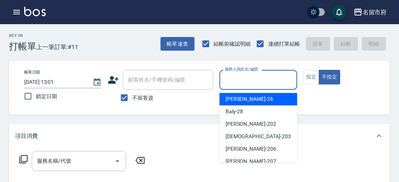
click at [268, 83] on input "服務人員姓名/編號" at bounding box center [258, 79] width 71 height 13
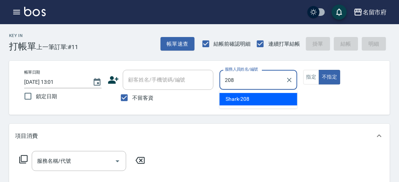
drag, startPoint x: 254, startPoint y: 96, endPoint x: 254, endPoint y: 89, distance: 7.2
click at [254, 92] on ul "Shark -208" at bounding box center [258, 99] width 78 height 19
click at [238, 102] on span "Shark -208" at bounding box center [237, 99] width 24 height 8
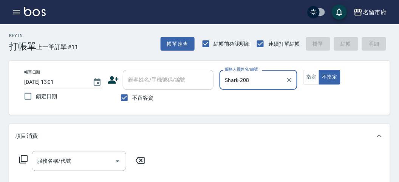
type input "Shark-208"
click at [26, 157] on icon at bounding box center [23, 159] width 9 height 9
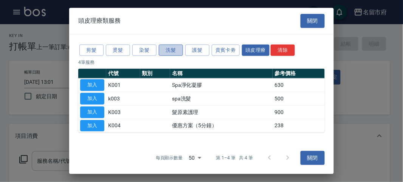
click at [168, 48] on button "洗髮" at bounding box center [171, 50] width 24 height 12
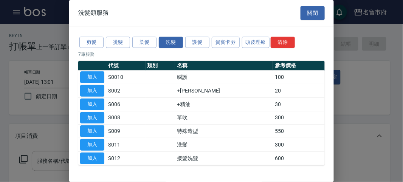
click at [90, 142] on button "加入" at bounding box center [92, 145] width 24 height 12
type input "洗髮(S011)"
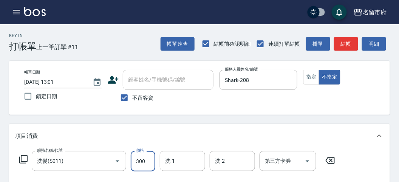
drag, startPoint x: 149, startPoint y: 162, endPoint x: 116, endPoint y: 120, distance: 53.6
click at [149, 161] on input "300" at bounding box center [143, 161] width 25 height 20
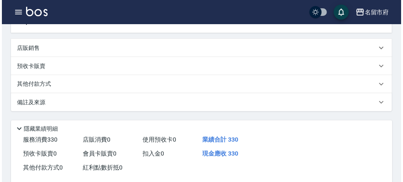
scroll to position [221, 0]
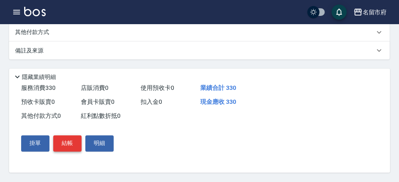
type input "330"
click at [69, 145] on button "結帳" at bounding box center [67, 144] width 28 height 16
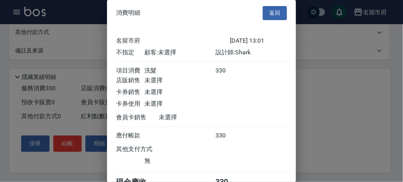
scroll to position [42, 0]
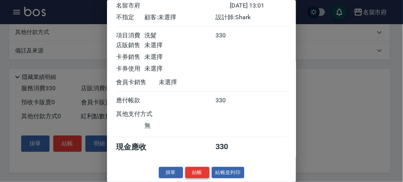
click at [194, 172] on button "結帳" at bounding box center [197, 173] width 24 height 12
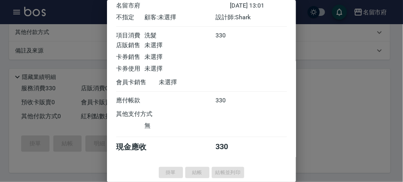
type input "2025/10/12 13:09"
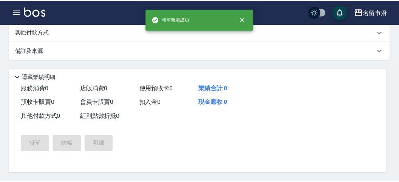
scroll to position [0, 0]
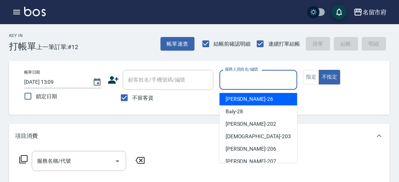
click at [245, 76] on input "服務人員姓名/編號" at bounding box center [258, 79] width 71 height 13
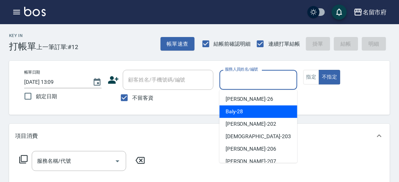
click at [245, 111] on div "Baly -28" at bounding box center [258, 111] width 78 height 12
type input "Baly-28"
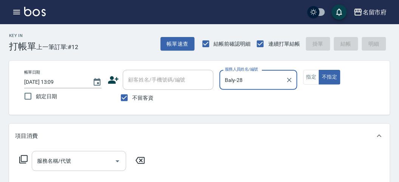
click at [63, 159] on input "服務名稱/代號" at bounding box center [73, 160] width 76 height 13
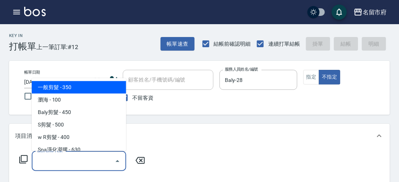
click at [85, 86] on span "一般剪髮 - 350" at bounding box center [79, 87] width 94 height 12
type input "一般剪髮(C001)"
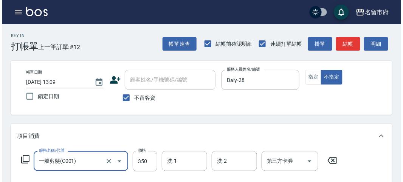
scroll to position [210, 0]
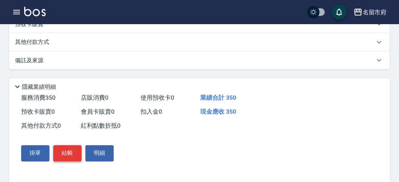
click at [64, 156] on button "結帳" at bounding box center [67, 153] width 28 height 16
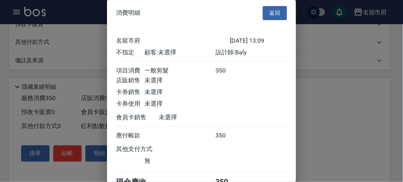
scroll to position [42, 0]
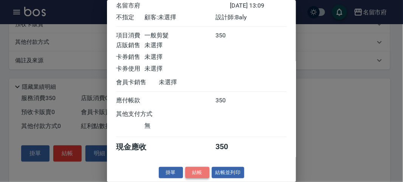
drag, startPoint x: 194, startPoint y: 174, endPoint x: 191, endPoint y: 170, distance: 4.8
click at [194, 173] on button "結帳" at bounding box center [197, 173] width 24 height 12
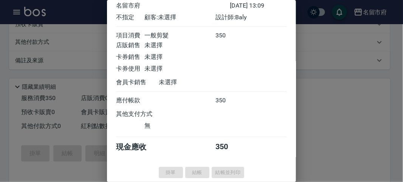
type input "2025/10/12 13:32"
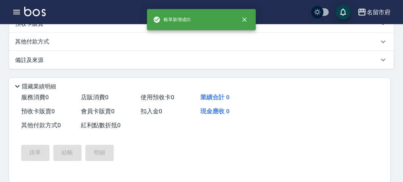
scroll to position [0, 0]
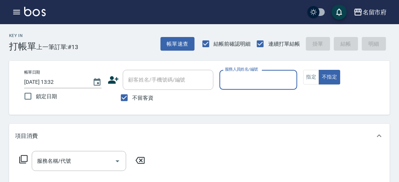
click at [251, 77] on input "服務人員姓名/編號" at bounding box center [258, 79] width 71 height 13
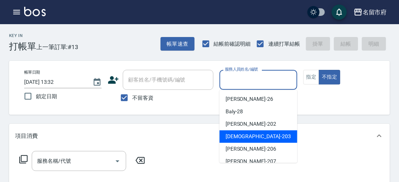
click at [234, 138] on span "聖德 -203" at bounding box center [257, 137] width 65 height 8
type input "聖德-203"
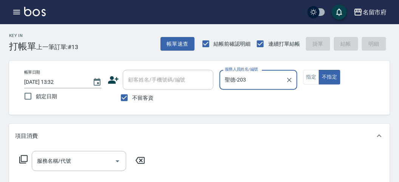
click at [30, 160] on div "服務名稱/代號 服務名稱/代號" at bounding box center [82, 161] width 134 height 20
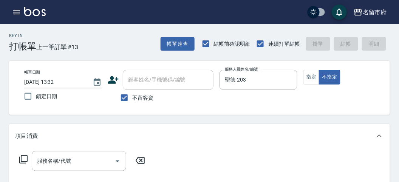
click at [21, 159] on icon at bounding box center [23, 159] width 8 height 8
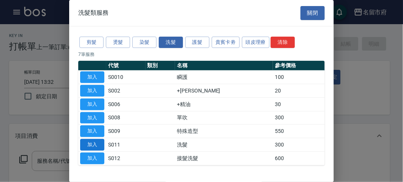
click at [89, 143] on button "加入" at bounding box center [92, 145] width 24 height 12
type input "洗髮(S011)"
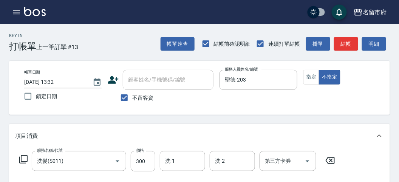
click at [24, 155] on icon at bounding box center [23, 159] width 9 height 9
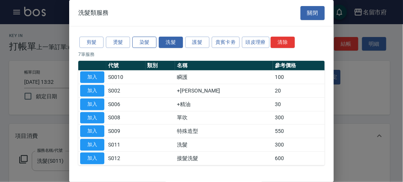
click at [146, 42] on button "染髮" at bounding box center [144, 43] width 24 height 12
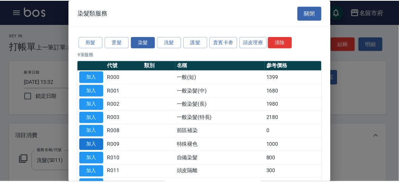
scroll to position [49, 0]
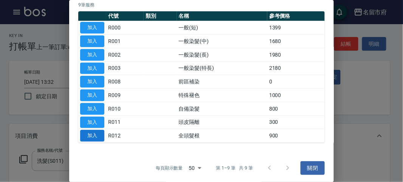
click at [96, 134] on button "加入" at bounding box center [92, 136] width 24 height 12
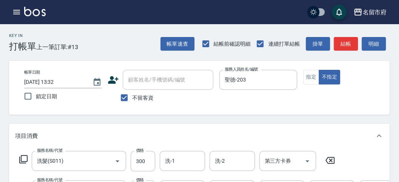
click at [330, 162] on icon at bounding box center [330, 160] width 19 height 9
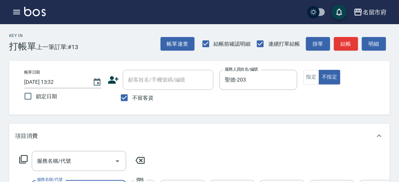
scroll to position [99, 0]
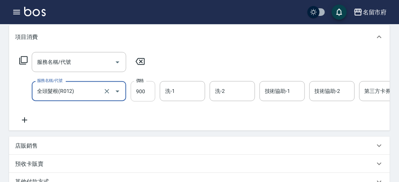
click at [140, 87] on input "900" at bounding box center [143, 91] width 25 height 20
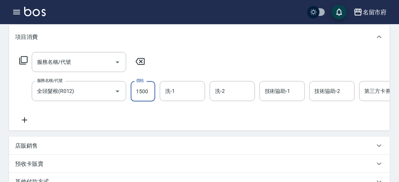
scroll to position [15, 0]
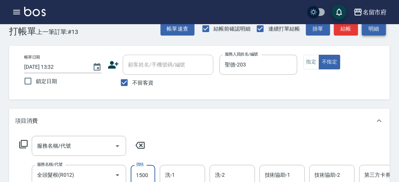
type input "1500"
click at [381, 29] on button "明細" at bounding box center [374, 29] width 24 height 14
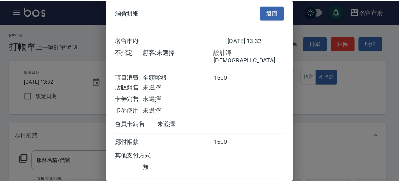
scroll to position [42, 0]
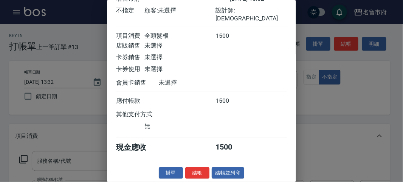
click at [196, 170] on button "結帳" at bounding box center [197, 173] width 24 height 12
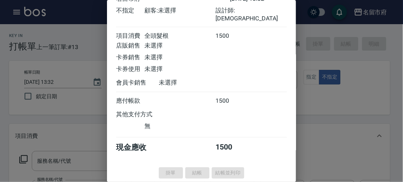
type input "2025/10/12 13:37"
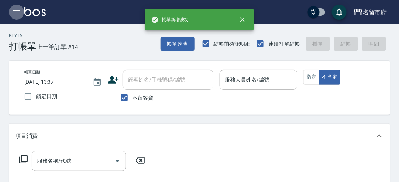
click at [19, 10] on icon "button" at bounding box center [16, 12] width 7 height 5
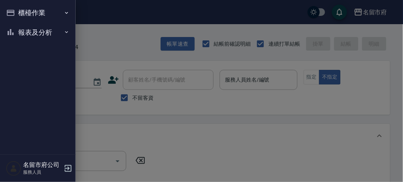
click at [15, 26] on button "報表及分析" at bounding box center [37, 33] width 69 height 20
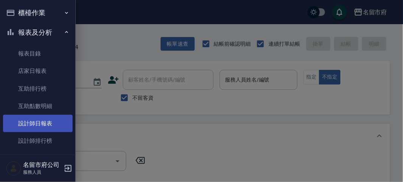
click at [35, 122] on link "設計師日報表" at bounding box center [37, 123] width 69 height 17
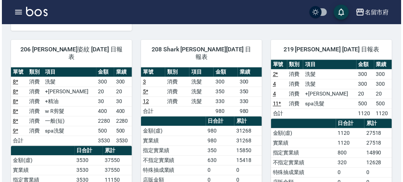
scroll to position [84, 0]
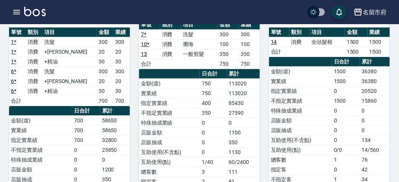
click at [17, 17] on button "button" at bounding box center [16, 12] width 15 height 15
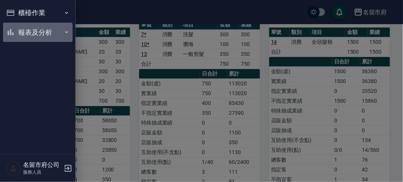
click at [26, 35] on button "報表及分析" at bounding box center [37, 33] width 69 height 20
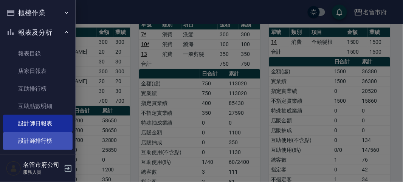
click at [33, 137] on link "設計師排行榜" at bounding box center [37, 140] width 69 height 17
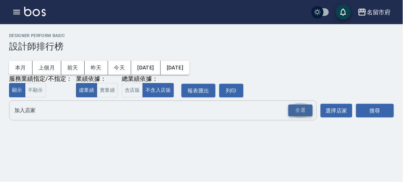
drag, startPoint x: 288, startPoint y: 112, endPoint x: 295, endPoint y: 112, distance: 7.6
click at [290, 112] on button "全選" at bounding box center [300, 110] width 27 height 15
click at [304, 108] on div "全選" at bounding box center [300, 111] width 24 height 12
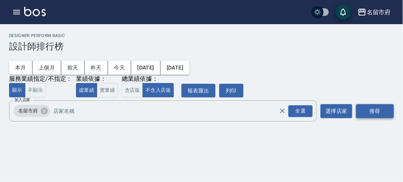
click at [372, 112] on button "搜尋" at bounding box center [375, 111] width 38 height 14
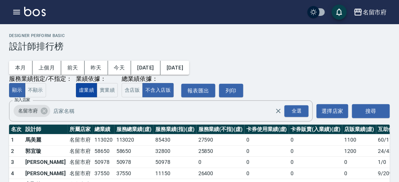
click at [94, 86] on button "虛業績" at bounding box center [86, 90] width 21 height 15
click at [106, 91] on button "實業績" at bounding box center [107, 90] width 21 height 15
click at [125, 91] on button "含店販" at bounding box center [132, 90] width 21 height 15
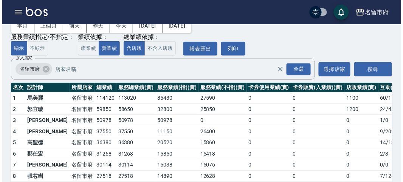
scroll to position [66, 0]
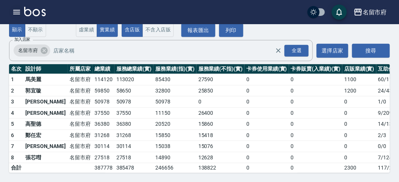
click at [17, 12] on icon "button" at bounding box center [16, 12] width 7 height 5
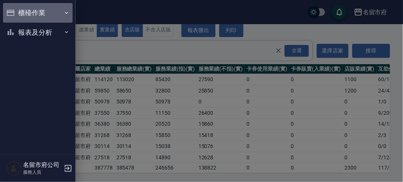
click at [17, 12] on button "櫃檯作業" at bounding box center [37, 13] width 69 height 20
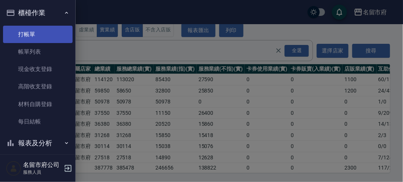
click at [30, 38] on link "打帳單" at bounding box center [37, 34] width 69 height 17
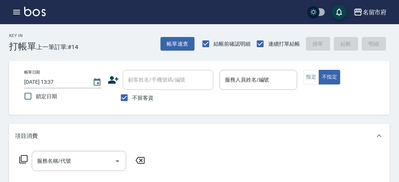
click at [82, 48] on div "Key In 打帳單 上一筆訂單:#14 帳單速查 結帳前確認明細 連續打單結帳 掛單 結帳 明細" at bounding box center [195, 38] width 390 height 28
click at [265, 93] on p at bounding box center [257, 94] width 77 height 8
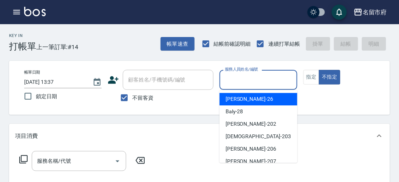
click at [265, 85] on input "服務人員姓名/編號" at bounding box center [258, 79] width 71 height 13
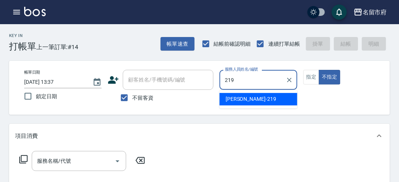
type input "Sammy-219"
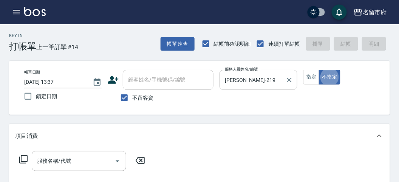
type button "false"
click at [25, 161] on icon at bounding box center [23, 159] width 9 height 9
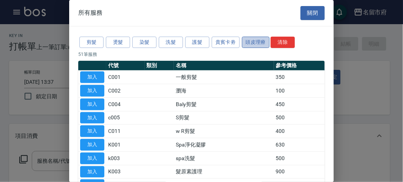
click at [267, 40] on button "頭皮理療" at bounding box center [256, 43] width 28 height 12
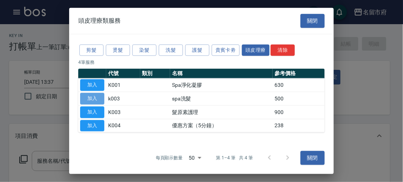
click at [100, 99] on button "加入" at bounding box center [92, 99] width 24 height 12
type input "spa洗髮(k003)"
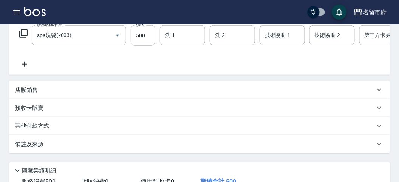
scroll to position [168, 0]
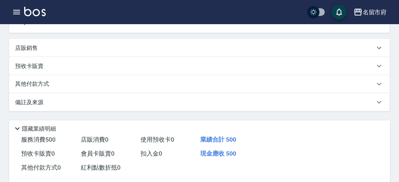
type input "2025/10/12 13:51"
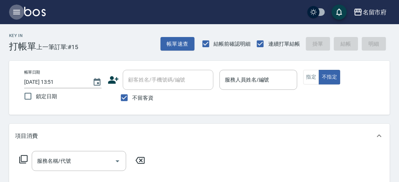
click at [16, 11] on icon "button" at bounding box center [16, 12] width 9 height 9
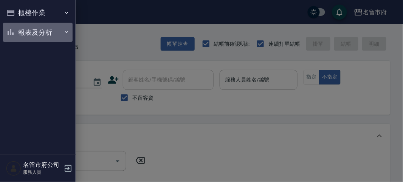
click at [34, 34] on button "報表及分析" at bounding box center [37, 33] width 69 height 20
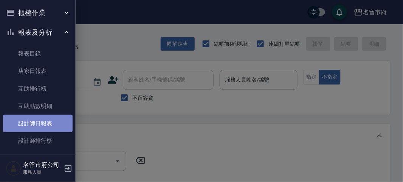
click at [42, 123] on link "設計師日報表" at bounding box center [37, 123] width 69 height 17
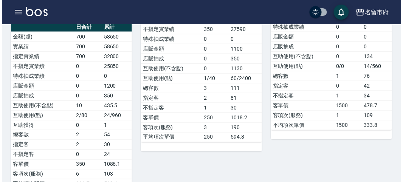
scroll to position [293, 0]
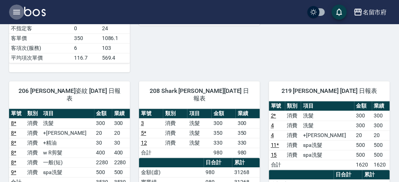
click at [14, 12] on icon "button" at bounding box center [16, 12] width 7 height 5
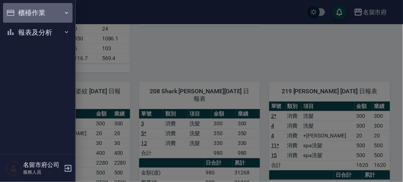
click at [27, 14] on button "櫃檯作業" at bounding box center [37, 13] width 69 height 20
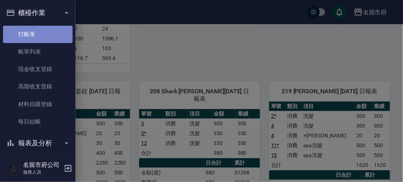
click at [39, 29] on link "打帳單" at bounding box center [37, 34] width 69 height 17
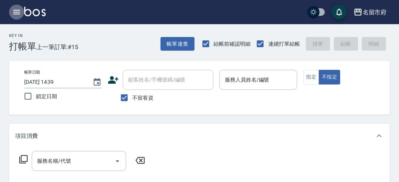
click at [18, 11] on icon "button" at bounding box center [16, 12] width 9 height 9
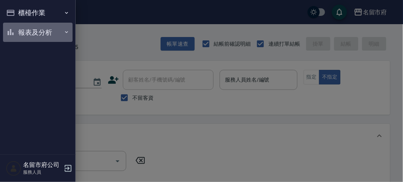
click at [33, 28] on button "報表及分析" at bounding box center [37, 33] width 69 height 20
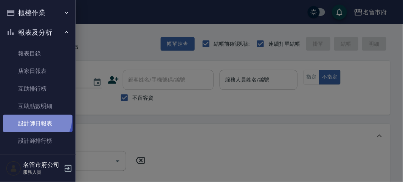
click at [32, 118] on link "設計師日報表" at bounding box center [37, 123] width 69 height 17
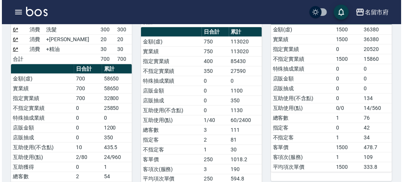
scroll to position [335, 0]
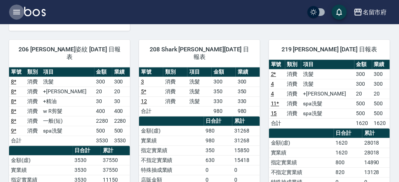
click at [15, 12] on icon "button" at bounding box center [16, 12] width 9 height 9
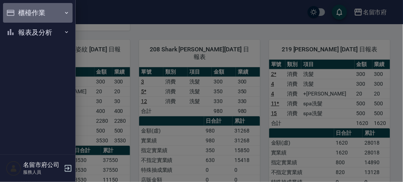
click at [30, 12] on button "櫃檯作業" at bounding box center [37, 13] width 69 height 20
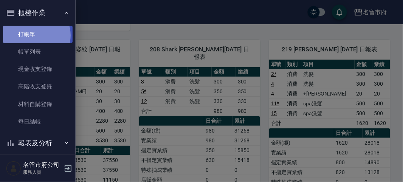
click at [35, 35] on link "打帳單" at bounding box center [37, 34] width 69 height 17
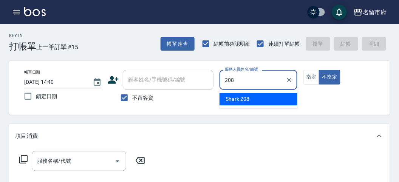
click at [250, 96] on div "Shark -208" at bounding box center [258, 99] width 78 height 12
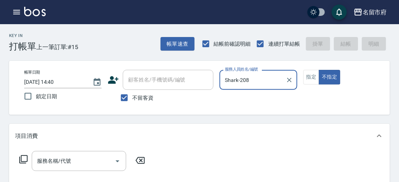
type input "Shark-208"
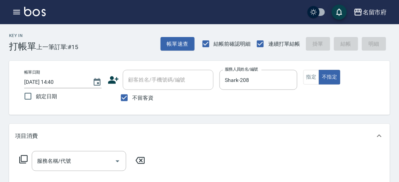
click at [23, 159] on icon at bounding box center [23, 159] width 9 height 9
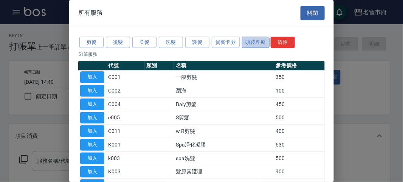
click at [255, 42] on button "頭皮理療" at bounding box center [256, 43] width 28 height 12
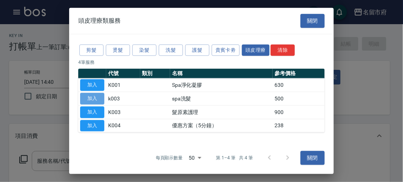
click at [90, 95] on button "加入" at bounding box center [92, 99] width 24 height 12
type input "spa洗髮(k003)"
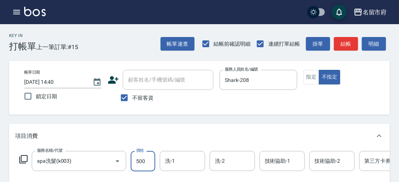
click at [146, 158] on input "500" at bounding box center [143, 161] width 25 height 20
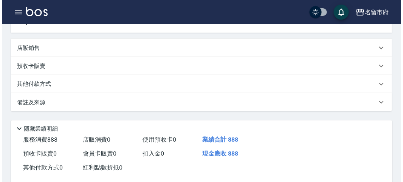
scroll to position [228, 0]
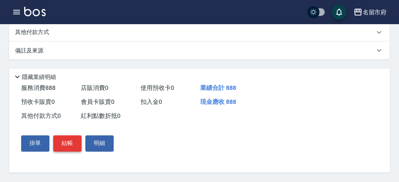
type input "888"
click at [65, 144] on button "結帳" at bounding box center [67, 144] width 28 height 16
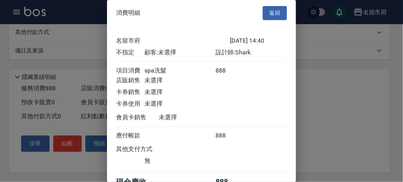
scroll to position [42, 0]
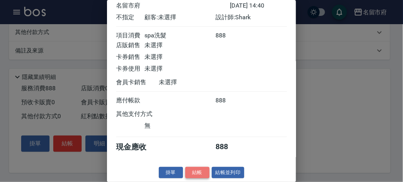
click at [192, 174] on button "結帳" at bounding box center [197, 173] width 24 height 12
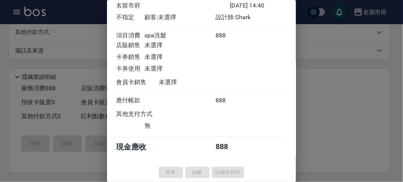
type input "2025/10/12 14:41"
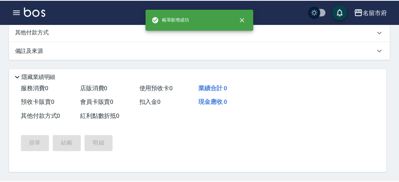
scroll to position [0, 0]
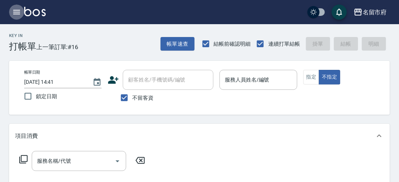
click at [17, 9] on icon "button" at bounding box center [16, 12] width 9 height 9
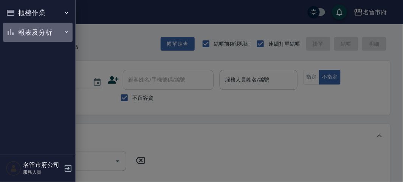
click at [35, 36] on button "報表及分析" at bounding box center [37, 33] width 69 height 20
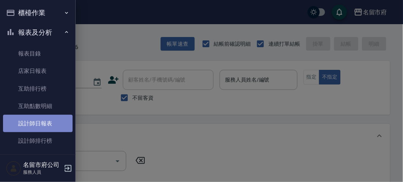
click at [44, 120] on link "設計師日報表" at bounding box center [37, 123] width 69 height 17
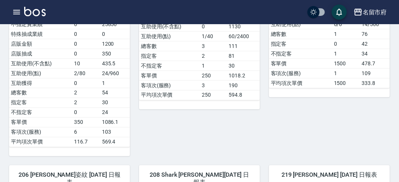
scroll to position [42, 0]
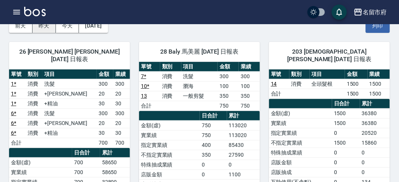
click at [45, 25] on button "昨天" at bounding box center [43, 26] width 23 height 14
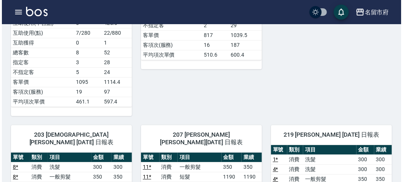
scroll to position [461, 0]
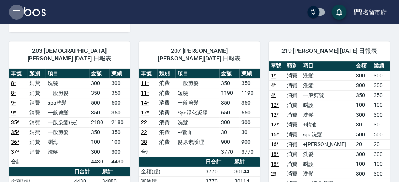
click at [18, 8] on icon "button" at bounding box center [16, 12] width 9 height 9
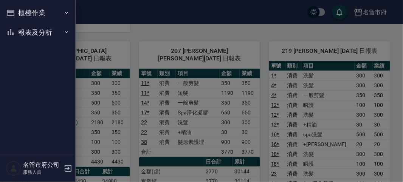
click at [23, 6] on button "櫃檯作業" at bounding box center [37, 13] width 69 height 20
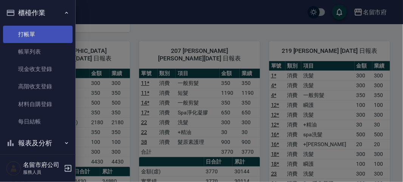
click at [22, 29] on link "打帳單" at bounding box center [37, 34] width 69 height 17
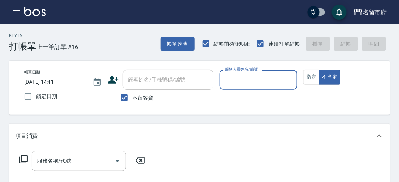
click at [245, 85] on input "服務人員姓名/編號" at bounding box center [258, 79] width 71 height 13
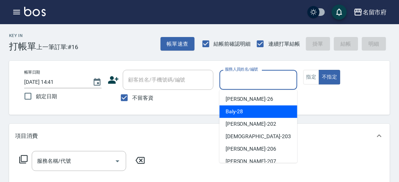
click at [235, 112] on span "Baly -28" at bounding box center [234, 112] width 18 height 8
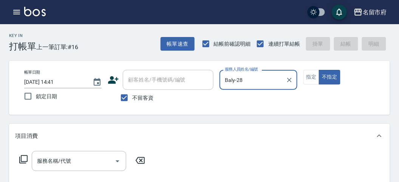
type input "Baly-28"
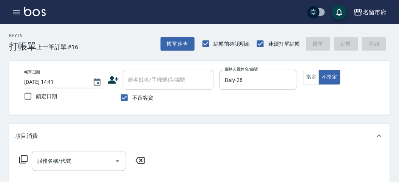
click at [23, 160] on icon at bounding box center [23, 159] width 9 height 9
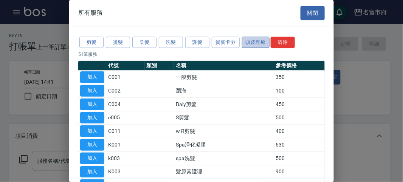
click at [255, 39] on button "頭皮理療" at bounding box center [256, 43] width 28 height 12
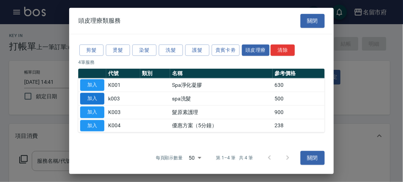
click at [93, 99] on button "加入" at bounding box center [92, 99] width 24 height 12
type input "spa洗髮(k003)"
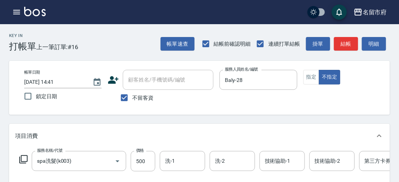
click at [25, 157] on icon at bounding box center [23, 159] width 9 height 9
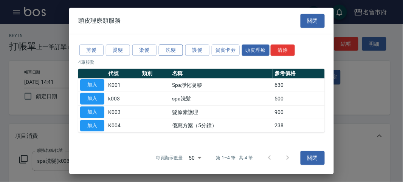
click at [162, 50] on button "洗髮" at bounding box center [171, 50] width 24 height 12
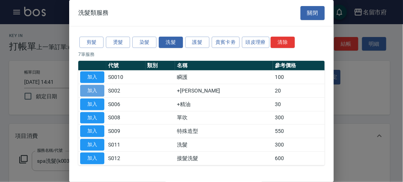
click at [103, 94] on button "加入" at bounding box center [92, 91] width 24 height 12
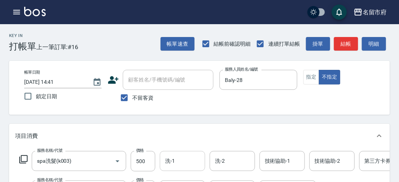
click at [169, 164] on input "洗-1" at bounding box center [182, 160] width 39 height 13
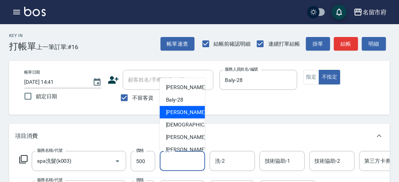
scroll to position [82, 0]
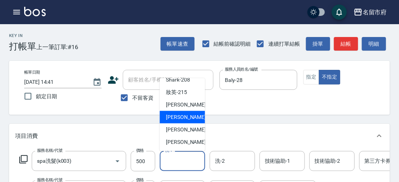
click at [182, 118] on span "Min Min -218" at bounding box center [191, 117] width 51 height 8
type input "Min Min-218"
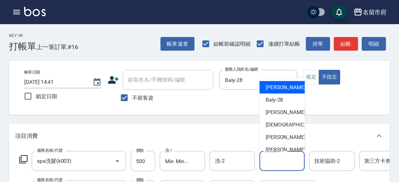
click at [288, 165] on input "技術協助-1" at bounding box center [282, 160] width 39 height 13
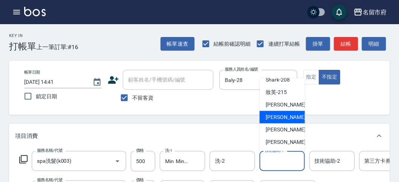
click at [281, 117] on span "Min Min -218" at bounding box center [290, 117] width 51 height 8
type input "Min Min-218"
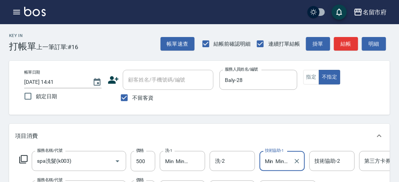
scroll to position [84, 0]
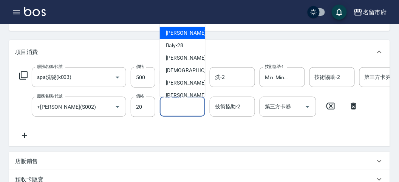
click at [185, 107] on input "技術協助-1" at bounding box center [182, 106] width 39 height 13
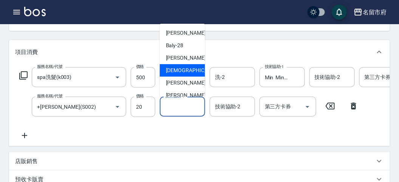
scroll to position [82, 0]
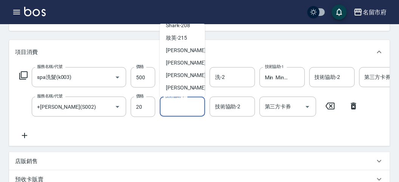
click at [180, 64] on span "Min Min -218" at bounding box center [191, 63] width 51 height 8
type input "Min Min-218"
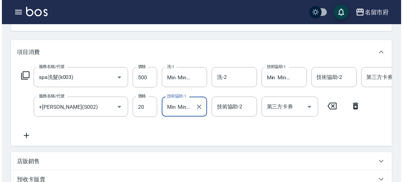
scroll to position [258, 0]
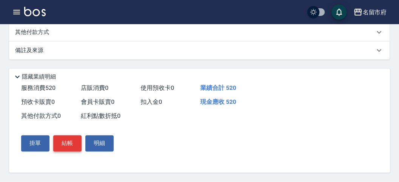
click at [68, 148] on button "結帳" at bounding box center [67, 144] width 28 height 16
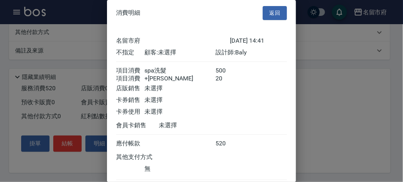
scroll to position [50, 0]
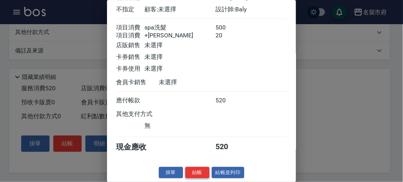
click at [192, 170] on button "結帳" at bounding box center [197, 173] width 24 height 12
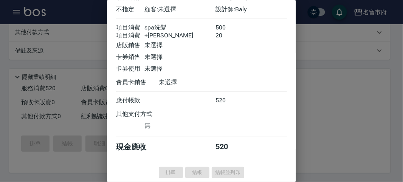
type input "2025/10/12 14:44"
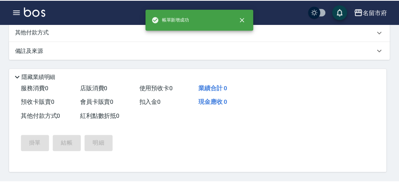
scroll to position [0, 0]
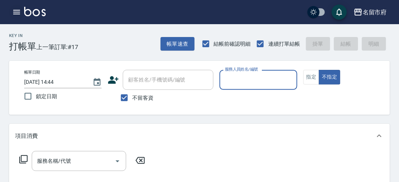
click at [15, 12] on icon "button" at bounding box center [16, 12] width 7 height 5
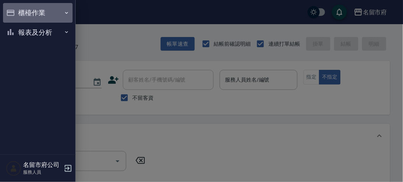
click at [16, 12] on button "櫃檯作業" at bounding box center [37, 13] width 69 height 20
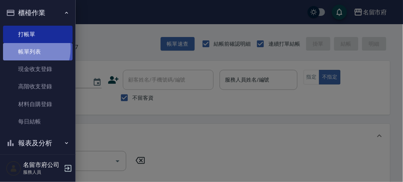
click at [26, 49] on link "帳單列表" at bounding box center [37, 51] width 69 height 17
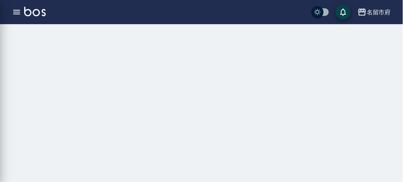
click at [26, 49] on div "櫃檯作業 打帳單 帳單列表 現金收支登錄 高階收支登錄 材料自購登錄 每日結帳 報表及分析 報表目錄 店家日報表 互助排行榜 互助點數明細 設計師日報表 設計…" at bounding box center [38, 91] width 76 height 182
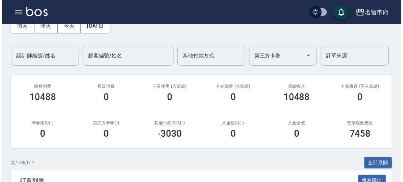
scroll to position [126, 0]
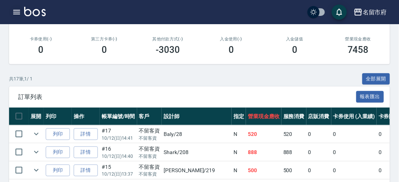
click at [15, 15] on icon "button" at bounding box center [16, 12] width 9 height 9
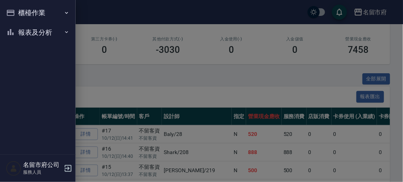
click at [15, 15] on div "櫃檯作業 打帳單 帳單列表 現金收支登錄 高階收支登錄 材料自購登錄 每日結帳 報表及分析 報表目錄 店家日報表 互助排行榜 互助點數明細 設計師日報表 設計…" at bounding box center [38, 91] width 76 height 182
click at [20, 16] on button "櫃檯作業" at bounding box center [37, 13] width 69 height 20
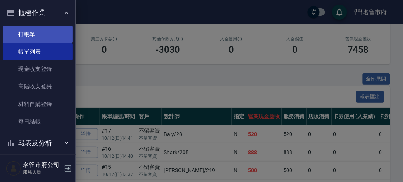
click at [36, 41] on link "打帳單" at bounding box center [37, 34] width 69 height 17
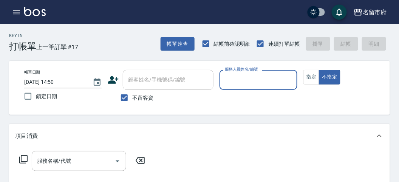
click at [232, 77] on input "服務人員姓名/編號" at bounding box center [258, 79] width 71 height 13
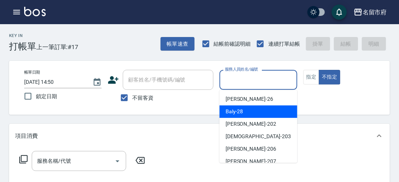
click at [227, 113] on span "Baly -28" at bounding box center [234, 112] width 18 height 8
type input "Baly-28"
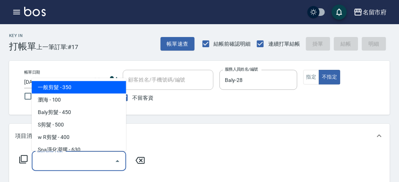
click at [46, 162] on input "服務名稱/代號" at bounding box center [73, 160] width 76 height 13
click at [57, 82] on span "一般剪髮 - 350" at bounding box center [79, 87] width 94 height 12
type input "一般剪髮(C001)"
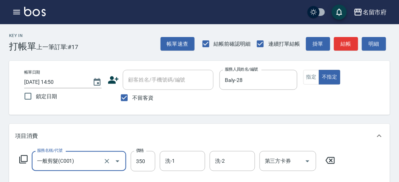
click at [21, 155] on icon at bounding box center [23, 159] width 9 height 9
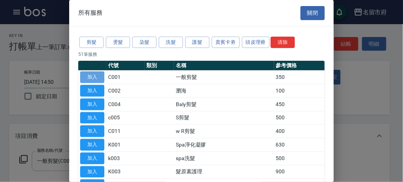
click at [94, 75] on button "加入" at bounding box center [92, 77] width 24 height 12
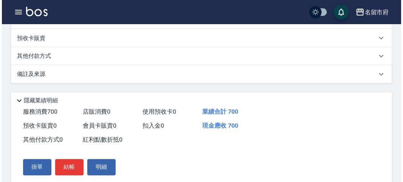
scroll to position [250, 0]
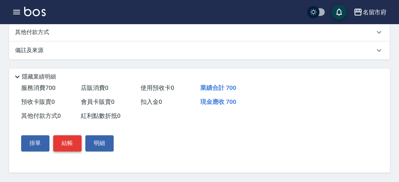
click at [66, 148] on button "結帳" at bounding box center [67, 144] width 28 height 16
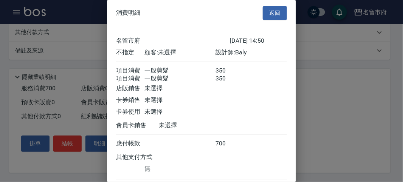
scroll to position [50, 0]
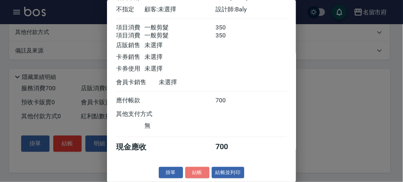
click at [194, 171] on button "結帳" at bounding box center [197, 173] width 24 height 12
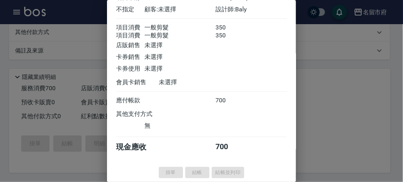
type input "2025/10/12 15:00"
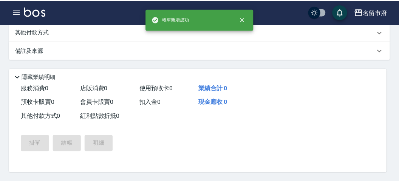
scroll to position [0, 0]
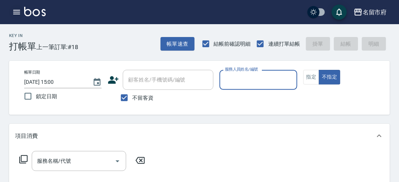
click at [16, 10] on icon "button" at bounding box center [16, 12] width 7 height 5
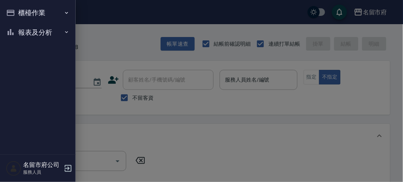
click at [21, 15] on button "櫃檯作業" at bounding box center [37, 13] width 69 height 20
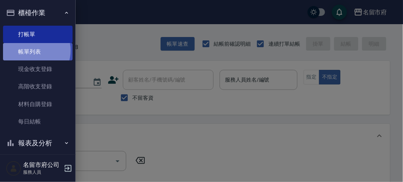
click at [32, 52] on link "帳單列表" at bounding box center [37, 51] width 69 height 17
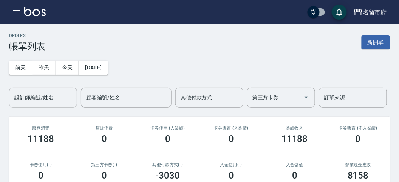
click at [44, 97] on input "設計師編號/姓名" at bounding box center [42, 97] width 61 height 13
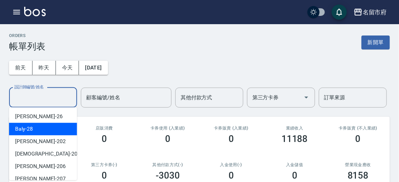
click at [40, 130] on div "Baly -28" at bounding box center [43, 129] width 68 height 12
type input "Baly-28"
click at [46, 97] on input "Baly-28" at bounding box center [37, 97] width 50 height 13
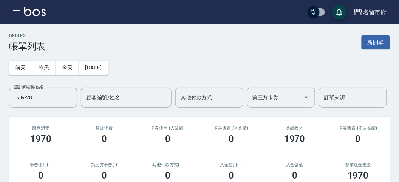
click at [69, 95] on icon "Clear" at bounding box center [69, 98] width 8 height 8
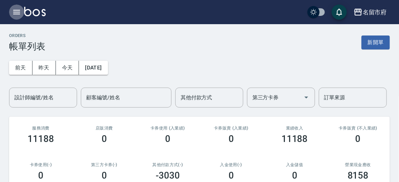
click at [18, 12] on icon "button" at bounding box center [16, 12] width 9 height 9
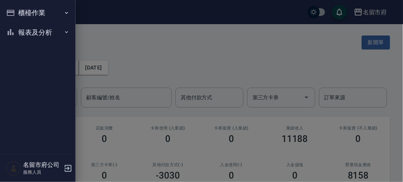
click at [23, 29] on button "報表及分析" at bounding box center [37, 33] width 69 height 20
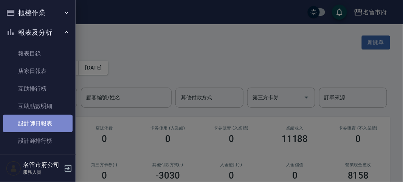
click at [44, 122] on link "設計師日報表" at bounding box center [37, 123] width 69 height 17
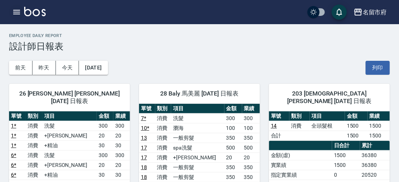
click at [15, 11] on icon "button" at bounding box center [16, 12] width 9 height 9
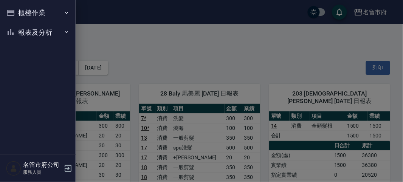
click at [15, 12] on div "櫃檯作業 打帳單 帳單列表 現金收支登錄 高階收支登錄 材料自購登錄 每日結帳 報表及分析 報表目錄 店家日報表 互助排行榜 互助點數明細 設計師日報表 設計…" at bounding box center [38, 91] width 76 height 182
click at [15, 12] on button "櫃檯作業" at bounding box center [37, 13] width 69 height 20
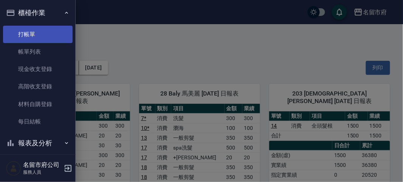
click at [20, 30] on link "打帳單" at bounding box center [37, 34] width 69 height 17
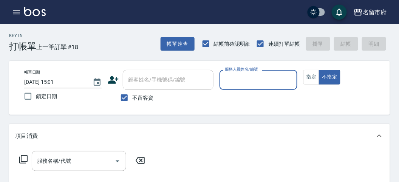
click at [262, 88] on div "服務人員姓名/編號" at bounding box center [257, 80] width 77 height 20
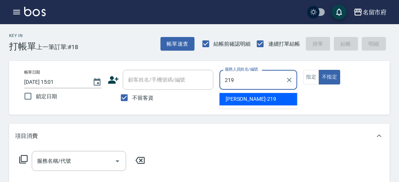
type input "Sammy-219"
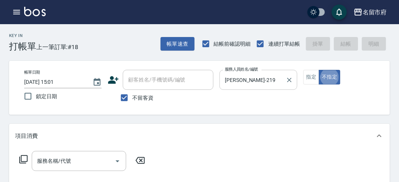
type button "false"
click at [26, 157] on icon at bounding box center [23, 159] width 9 height 9
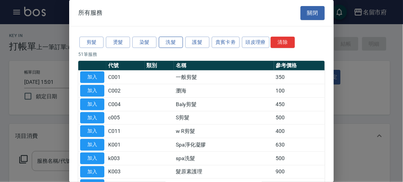
click at [177, 43] on button "洗髮" at bounding box center [171, 43] width 24 height 12
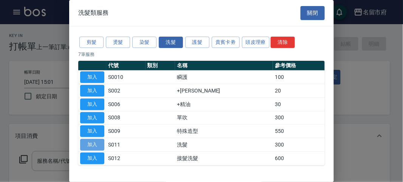
click at [99, 140] on button "加入" at bounding box center [92, 145] width 24 height 12
type input "洗髮(S011)"
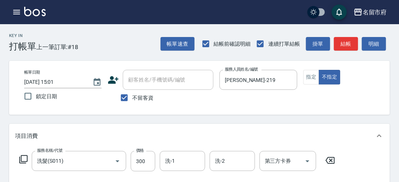
click at [22, 158] on icon at bounding box center [23, 159] width 9 height 9
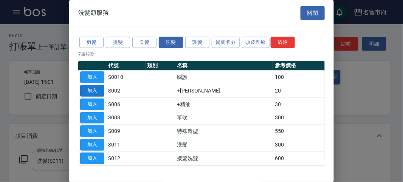
click at [94, 91] on button "加入" at bounding box center [92, 91] width 24 height 12
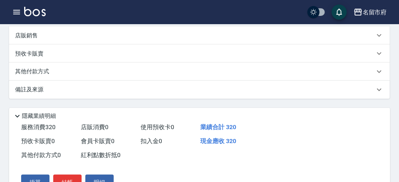
scroll to position [250, 0]
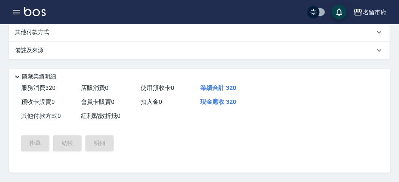
type input "2025/10/12 15:24"
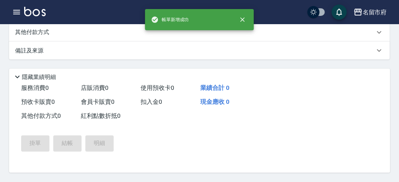
scroll to position [0, 0]
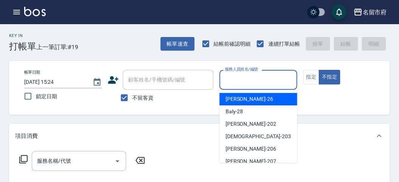
click at [258, 86] on input "服務人員姓名/編號" at bounding box center [258, 79] width 71 height 13
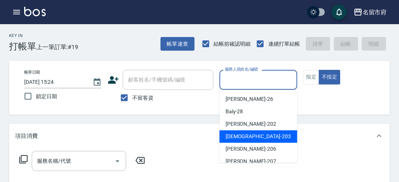
click at [253, 134] on div "聖德 -203" at bounding box center [258, 136] width 78 height 12
type input "聖德-203"
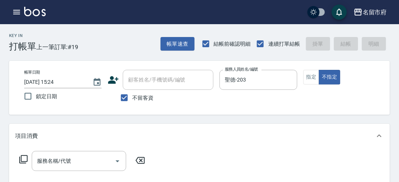
click at [27, 156] on icon at bounding box center [23, 159] width 8 height 8
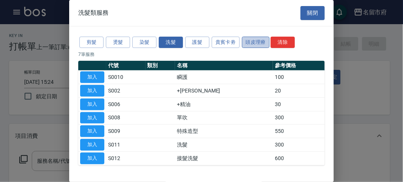
click at [256, 46] on button "頭皮理療" at bounding box center [256, 43] width 28 height 12
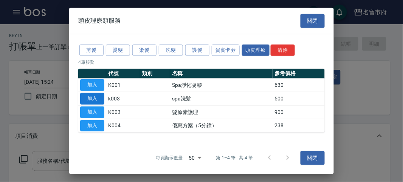
click at [88, 99] on button "加入" at bounding box center [92, 99] width 24 height 12
type input "spa洗髮(k003)"
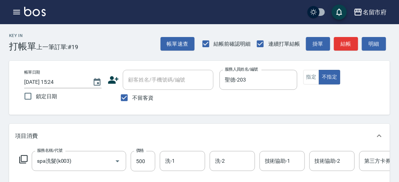
click at [23, 157] on icon at bounding box center [23, 159] width 9 height 9
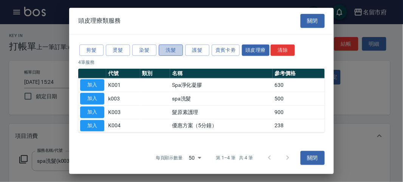
drag, startPoint x: 167, startPoint y: 47, endPoint x: 171, endPoint y: 51, distance: 6.1
click at [167, 48] on button "洗髮" at bounding box center [171, 50] width 24 height 12
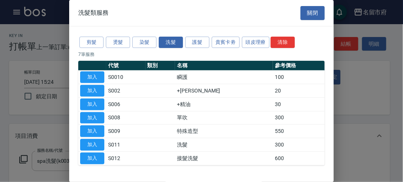
click at [91, 89] on button "加入" at bounding box center [92, 91] width 24 height 12
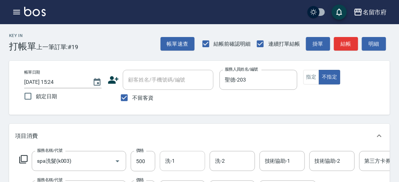
click at [179, 161] on input "洗-1" at bounding box center [182, 160] width 39 height 13
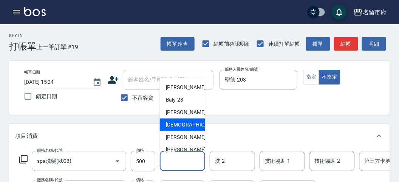
scroll to position [82, 0]
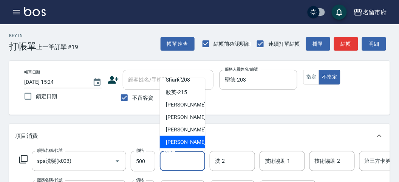
click at [175, 137] on div "吳文秀 -222" at bounding box center [182, 142] width 45 height 12
type input "吳文秀-222"
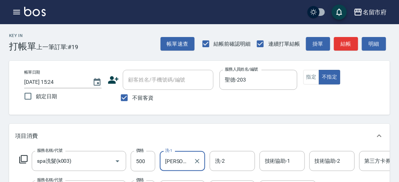
scroll to position [126, 0]
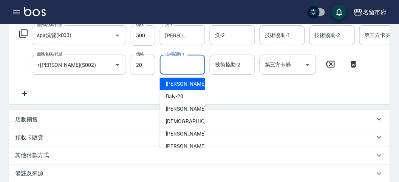
click at [180, 68] on input "技術協助-1" at bounding box center [182, 64] width 39 height 13
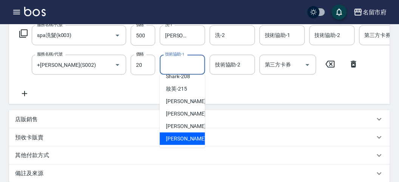
click at [184, 136] on span "吳文秀 -222" at bounding box center [191, 139] width 51 height 8
type input "吳文秀-222"
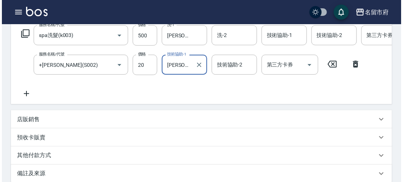
scroll to position [258, 0]
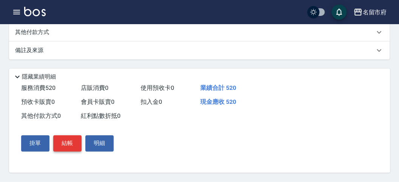
click at [72, 145] on button "結帳" at bounding box center [67, 144] width 28 height 16
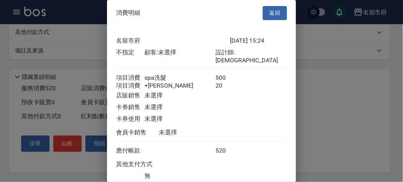
scroll to position [50, 0]
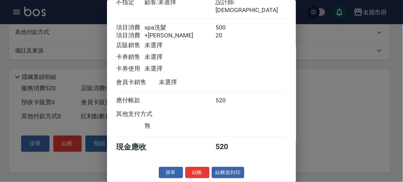
click at [191, 172] on button "結帳" at bounding box center [197, 173] width 24 height 12
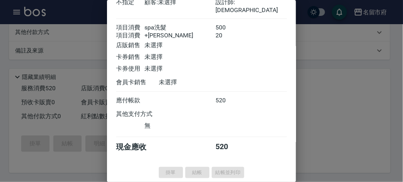
type input "2025/10/12 15:38"
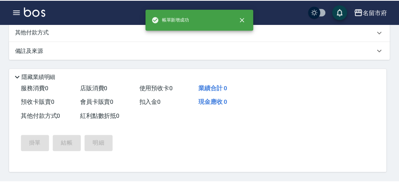
scroll to position [0, 0]
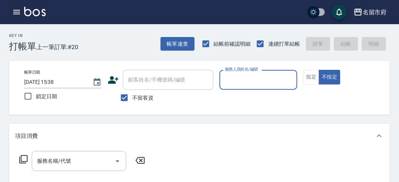
click at [15, 15] on icon "button" at bounding box center [16, 12] width 9 height 9
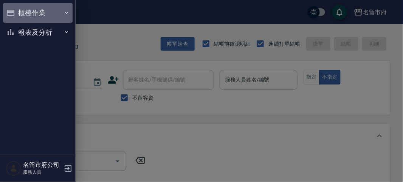
click at [54, 12] on button "櫃檯作業" at bounding box center [37, 13] width 69 height 20
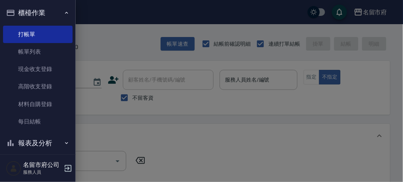
click at [55, 46] on link "帳單列表" at bounding box center [37, 51] width 69 height 17
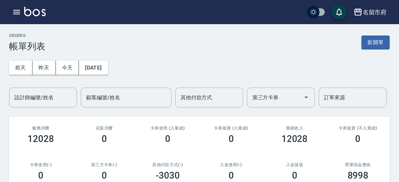
click at [21, 14] on icon "button" at bounding box center [16, 12] width 9 height 9
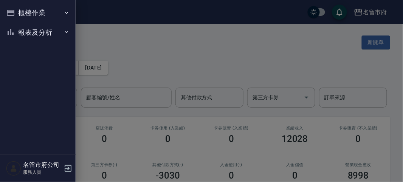
click at [86, 9] on div at bounding box center [201, 91] width 403 height 182
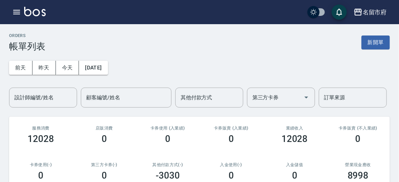
click at [34, 12] on img at bounding box center [35, 11] width 22 height 9
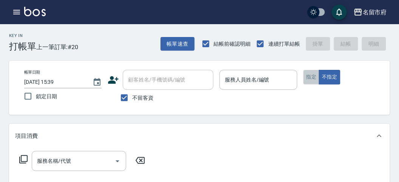
click at [312, 76] on button "指定" at bounding box center [311, 77] width 16 height 15
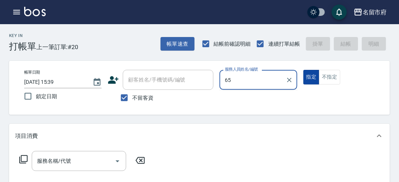
type input "6"
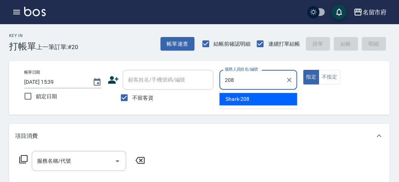
click at [241, 97] on span "Shark -208" at bounding box center [237, 99] width 24 height 8
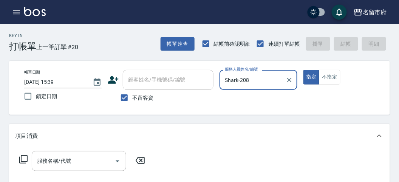
type input "Shark-208"
click at [22, 159] on icon at bounding box center [23, 159] width 9 height 9
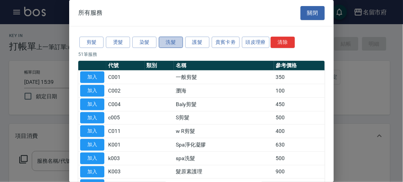
click at [169, 43] on button "洗髮" at bounding box center [171, 43] width 24 height 12
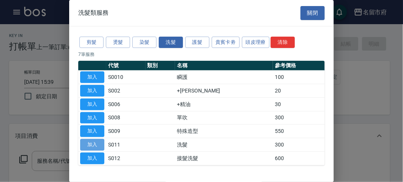
click at [90, 145] on button "加入" at bounding box center [92, 145] width 24 height 12
type input "洗髮(S011)"
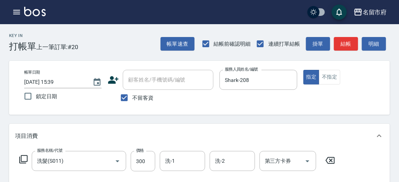
scroll to position [42, 0]
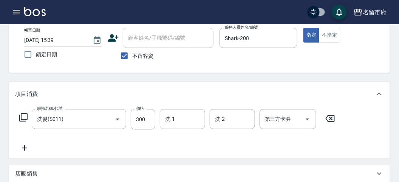
click at [25, 116] on icon at bounding box center [23, 117] width 9 height 9
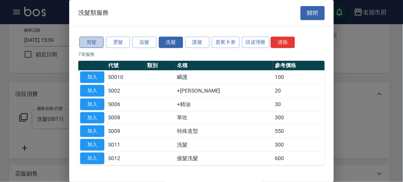
click at [93, 42] on button "剪髮" at bounding box center [91, 43] width 24 height 12
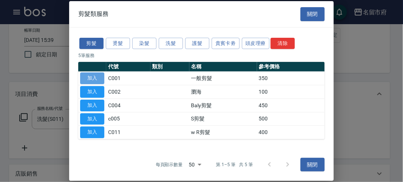
click at [96, 78] on button "加入" at bounding box center [92, 78] width 24 height 12
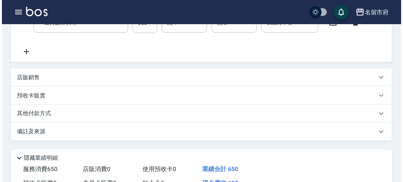
scroll to position [250, 0]
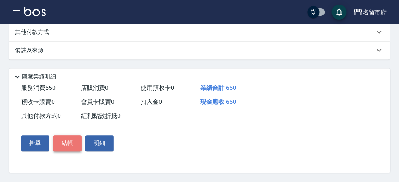
click at [70, 142] on button "結帳" at bounding box center [67, 144] width 28 height 16
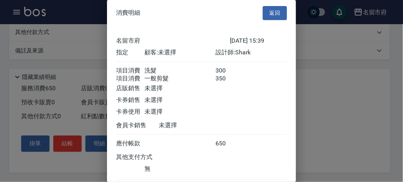
scroll to position [50, 0]
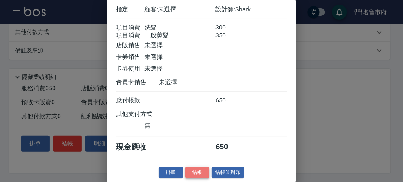
click at [195, 173] on button "結帳" at bounding box center [197, 173] width 24 height 12
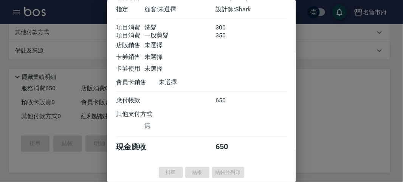
type input "2025/10/12 15:45"
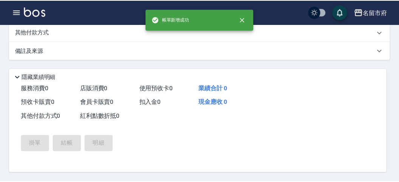
scroll to position [0, 0]
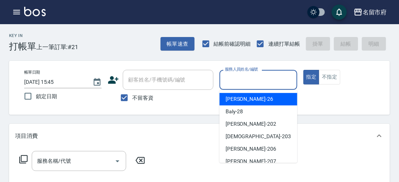
click at [259, 76] on input "服務人員姓名/編號" at bounding box center [258, 79] width 71 height 13
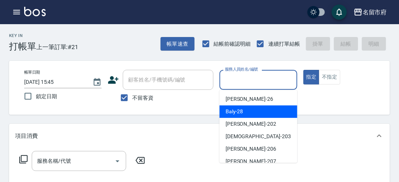
drag, startPoint x: 251, startPoint y: 112, endPoint x: 159, endPoint y: 144, distance: 97.4
click at [251, 111] on div "Baly -28" at bounding box center [258, 111] width 78 height 12
type input "Baly-28"
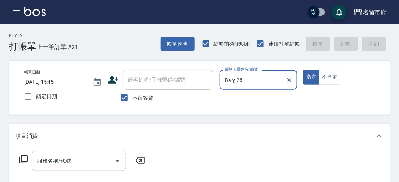
click at [21, 163] on icon at bounding box center [23, 159] width 9 height 9
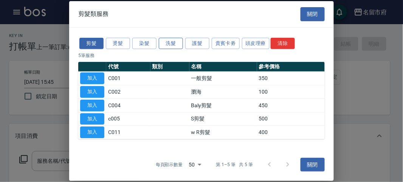
click at [176, 40] on button "洗髮" at bounding box center [171, 43] width 24 height 12
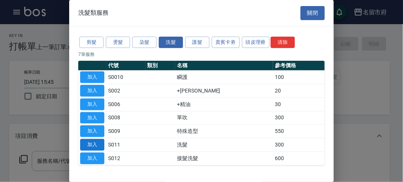
click at [87, 143] on button "加入" at bounding box center [92, 145] width 24 height 12
type input "洗髮(S011)"
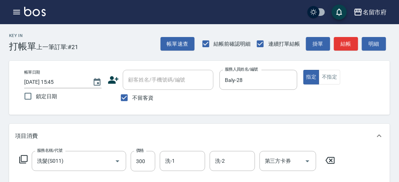
click at [23, 157] on icon at bounding box center [23, 159] width 9 height 9
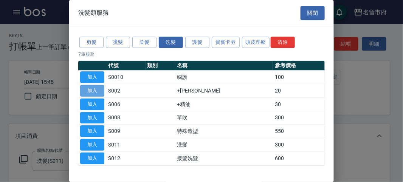
click at [83, 91] on button "加入" at bounding box center [92, 91] width 24 height 12
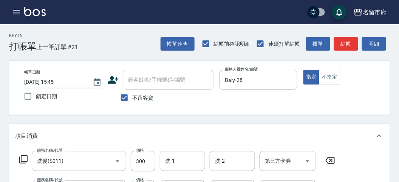
click at [23, 161] on icon at bounding box center [23, 159] width 9 height 9
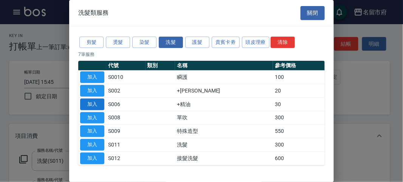
click at [97, 106] on button "加入" at bounding box center [92, 105] width 24 height 12
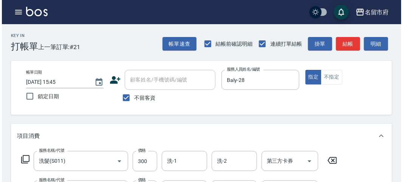
scroll to position [280, 0]
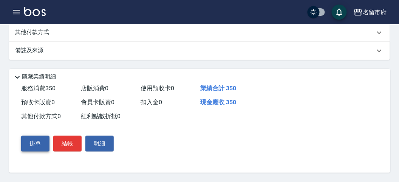
drag, startPoint x: 29, startPoint y: 146, endPoint x: 36, endPoint y: 142, distance: 8.6
click at [32, 143] on button "掛單" at bounding box center [35, 144] width 28 height 16
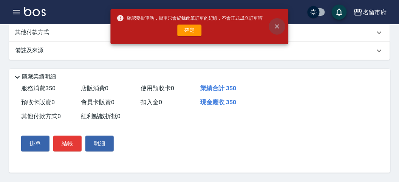
click at [277, 26] on icon "close" at bounding box center [277, 27] width 8 height 8
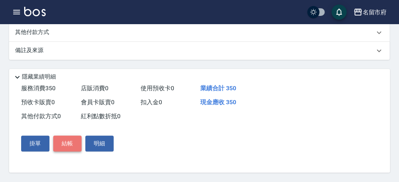
click at [79, 148] on button "結帳" at bounding box center [67, 144] width 28 height 16
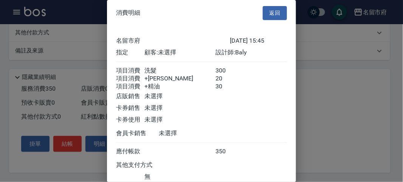
scroll to position [59, 0]
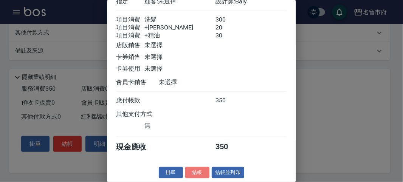
click at [190, 169] on button "結帳" at bounding box center [197, 173] width 24 height 12
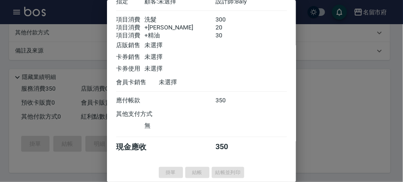
type input "2025/10/12 15:51"
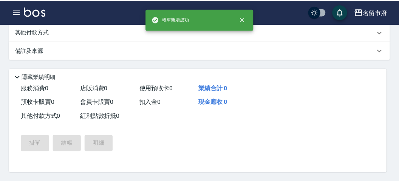
scroll to position [0, 0]
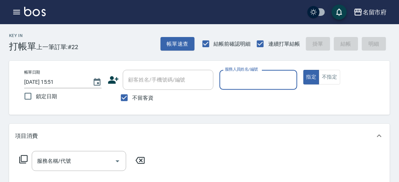
click at [244, 86] on input "服務人員姓名/編號" at bounding box center [258, 79] width 71 height 13
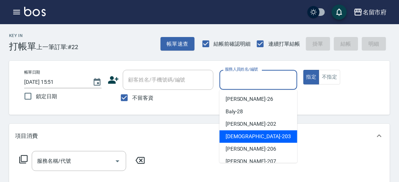
click at [240, 139] on span "聖德 -203" at bounding box center [257, 137] width 65 height 8
type input "聖德-203"
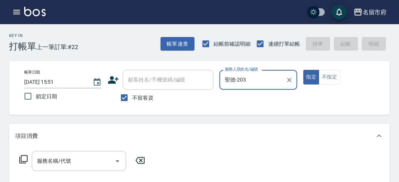
click at [23, 157] on icon at bounding box center [23, 159] width 9 height 9
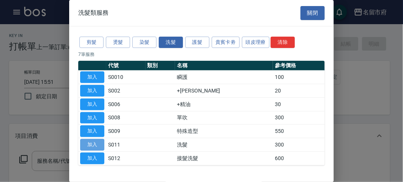
click at [98, 146] on button "加入" at bounding box center [92, 145] width 24 height 12
type input "洗髮(S011)"
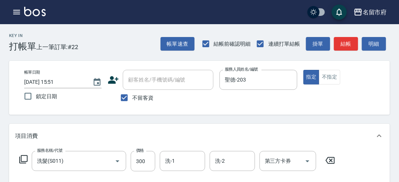
click at [23, 160] on icon at bounding box center [23, 159] width 9 height 9
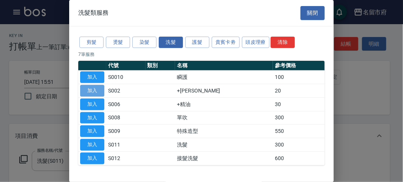
click at [93, 92] on button "加入" at bounding box center [92, 91] width 24 height 12
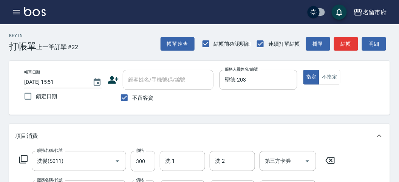
click at [24, 160] on icon at bounding box center [23, 159] width 9 height 9
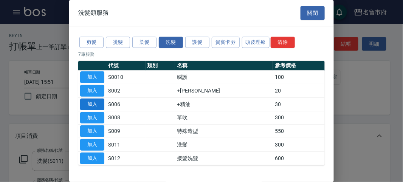
click at [97, 104] on button "加入" at bounding box center [92, 105] width 24 height 12
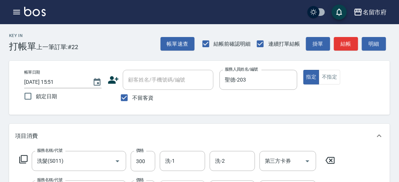
scroll to position [42, 0]
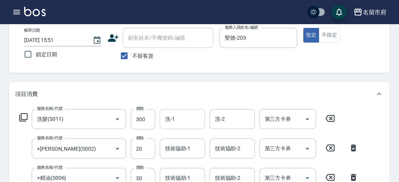
click at [179, 116] on input "洗-1" at bounding box center [182, 119] width 39 height 13
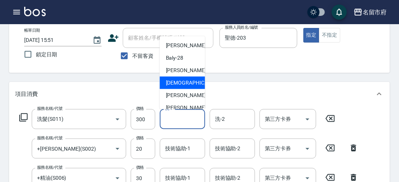
scroll to position [82, 0]
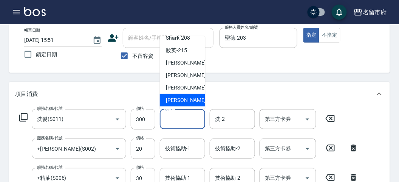
click at [181, 97] on span "吳文秀 -222" at bounding box center [191, 100] width 51 height 8
type input "吳文秀-222"
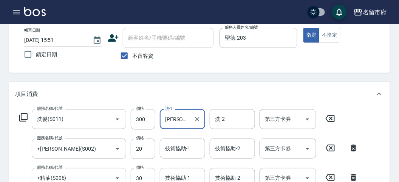
click at [175, 150] on input "技術協助-1" at bounding box center [182, 148] width 39 height 13
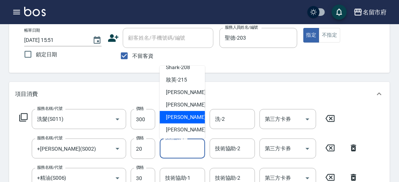
click at [182, 126] on span "吳文秀 -222" at bounding box center [191, 130] width 51 height 8
type input "吳文秀-222"
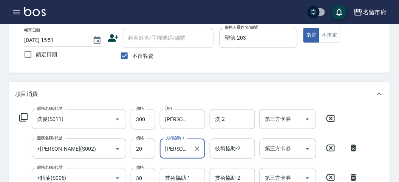
drag, startPoint x: 171, startPoint y: 179, endPoint x: 174, endPoint y: 173, distance: 6.6
click at [171, 178] on div "技術協助-1 技術協助-1" at bounding box center [182, 178] width 45 height 20
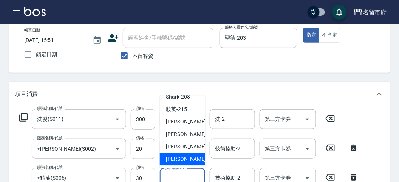
click at [186, 157] on span "吳文秀 -222" at bounding box center [191, 160] width 51 height 8
type input "吳文秀-222"
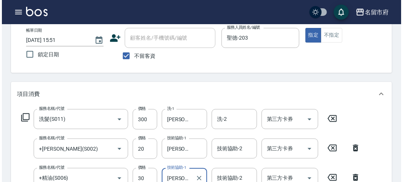
scroll to position [0, 0]
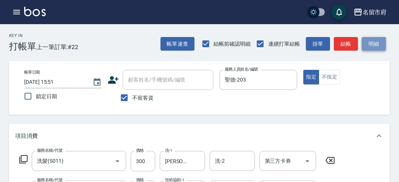
click at [366, 50] on button "明細" at bounding box center [374, 44] width 24 height 14
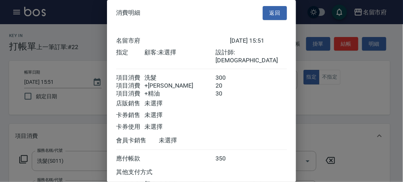
scroll to position [59, 0]
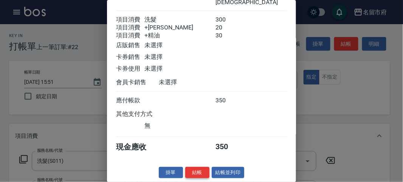
click at [198, 173] on button "結帳" at bounding box center [197, 173] width 24 height 12
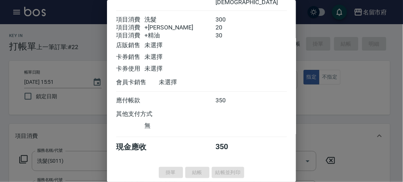
type input "2025/10/12 15:52"
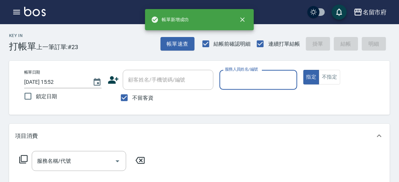
click at [258, 81] on input "服務人員姓名/編號" at bounding box center [258, 79] width 71 height 13
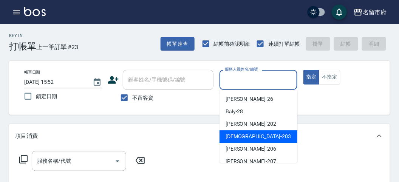
click at [231, 133] on span "聖德 -203" at bounding box center [257, 137] width 65 height 8
type input "聖德-203"
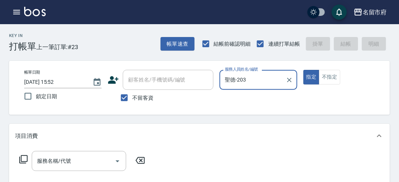
click at [25, 156] on icon at bounding box center [23, 159] width 9 height 9
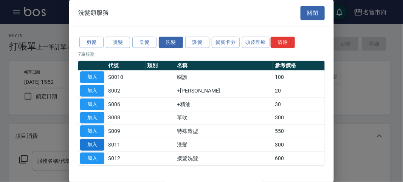
click at [89, 144] on button "加入" at bounding box center [92, 145] width 24 height 12
type input "洗髮(S011)"
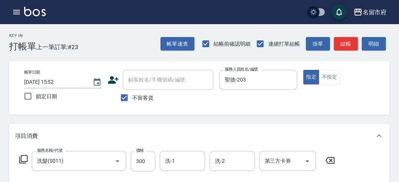
click at [25, 160] on icon at bounding box center [23, 159] width 9 height 9
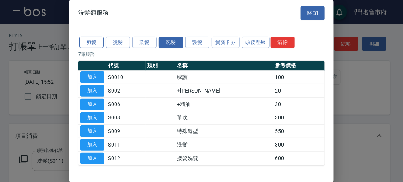
click at [87, 42] on button "剪髮" at bounding box center [91, 43] width 24 height 12
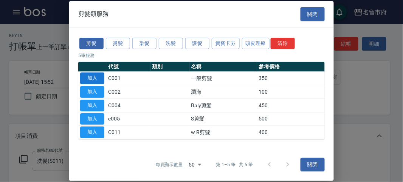
click at [93, 77] on button "加入" at bounding box center [92, 78] width 24 height 12
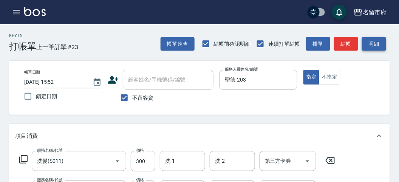
click at [371, 48] on button "明細" at bounding box center [374, 44] width 24 height 14
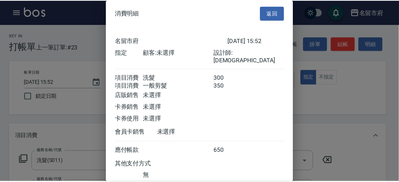
scroll to position [50, 0]
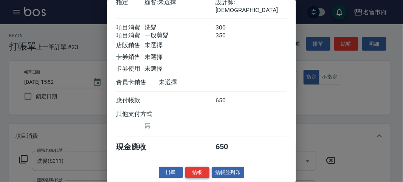
click at [191, 173] on button "結帳" at bounding box center [197, 173] width 24 height 12
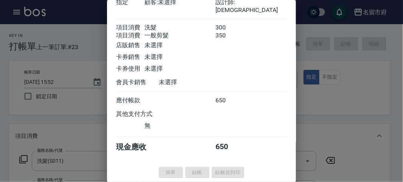
type input "2025/10/12 15:53"
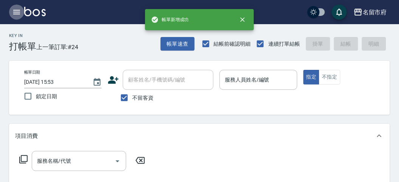
click at [18, 8] on icon "button" at bounding box center [16, 12] width 9 height 9
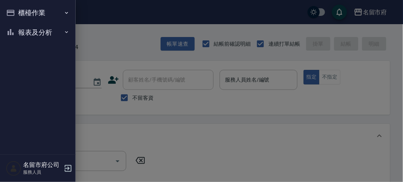
click at [24, 31] on button "報表及分析" at bounding box center [37, 33] width 69 height 20
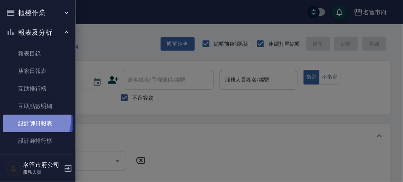
click at [13, 118] on link "設計師日報表" at bounding box center [37, 123] width 69 height 17
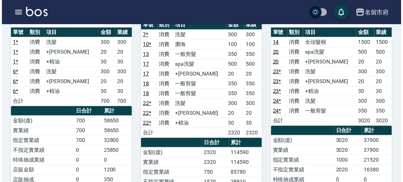
scroll to position [126, 0]
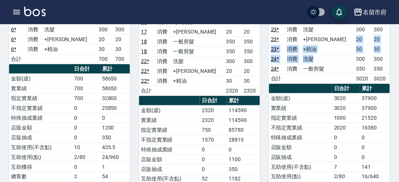
drag, startPoint x: 344, startPoint y: 48, endPoint x: 347, endPoint y: 30, distance: 18.1
click at [347, 30] on tbody "14 消費 全頭髮根 1500 1500 20 消費 spa洗髮 500 500 20 消費 +潤絲 20 20 23 * 消費 洗髮 300 300 23 …" at bounding box center [329, 39] width 121 height 88
click at [333, 54] on td "洗髮" at bounding box center [327, 59] width 53 height 10
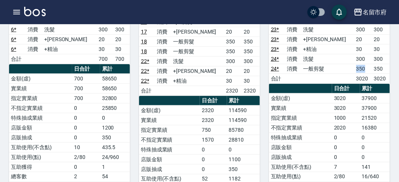
drag, startPoint x: 345, startPoint y: 57, endPoint x: 363, endPoint y: 60, distance: 18.4
click at [363, 64] on tr "24 * 消費 一般剪髮 350 350" at bounding box center [329, 69] width 121 height 10
click at [363, 64] on td "350" at bounding box center [363, 69] width 18 height 10
click at [17, 11] on icon "button" at bounding box center [16, 12] width 9 height 9
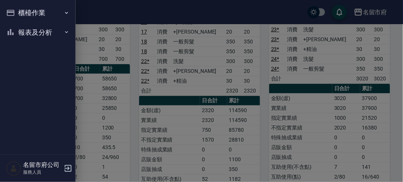
click at [19, 11] on button "櫃檯作業" at bounding box center [37, 13] width 69 height 20
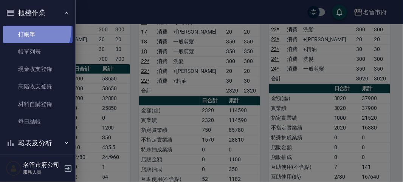
click at [21, 28] on link "打帳單" at bounding box center [37, 34] width 69 height 17
